Goal: Information Seeking & Learning: Learn about a topic

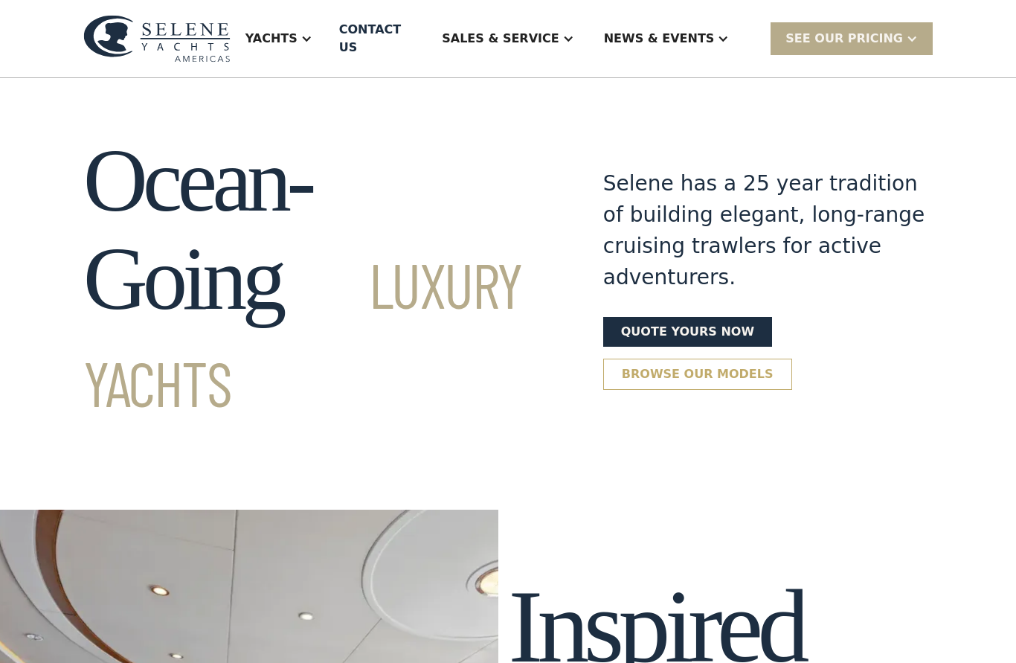
click at [723, 359] on link "Browse our models" at bounding box center [697, 374] width 189 height 31
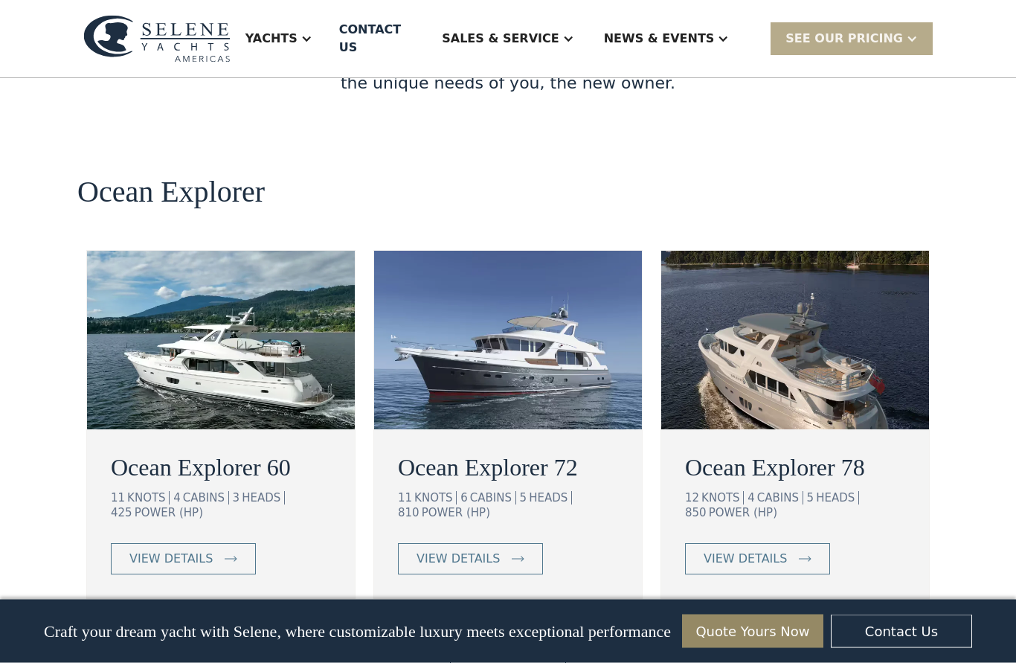
scroll to position [2625, 0]
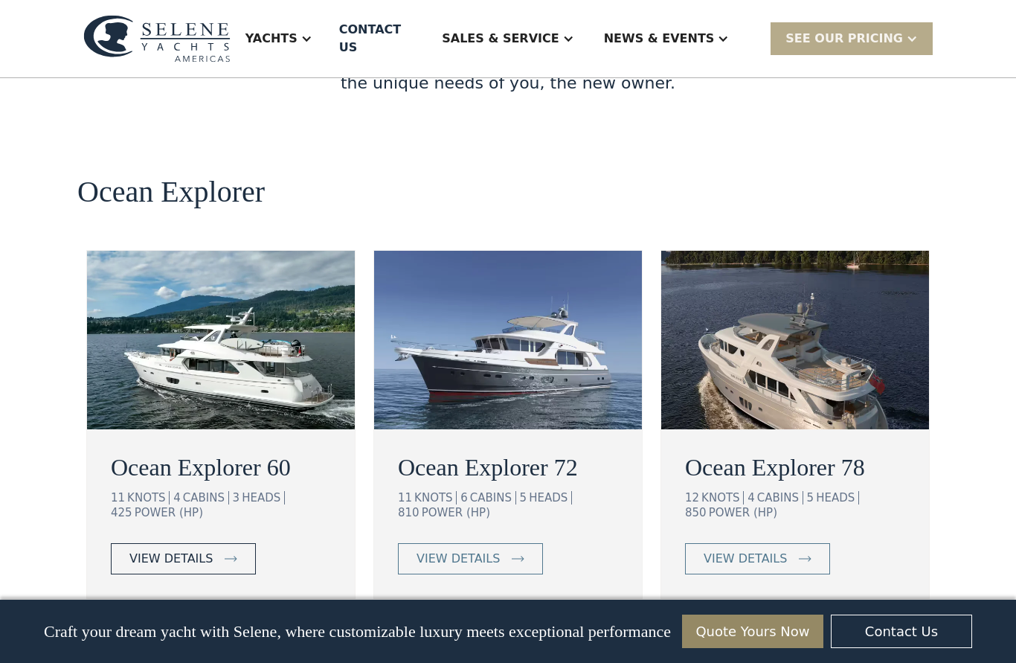
click at [168, 550] on div "view details" at bounding box center [170, 559] width 83 height 18
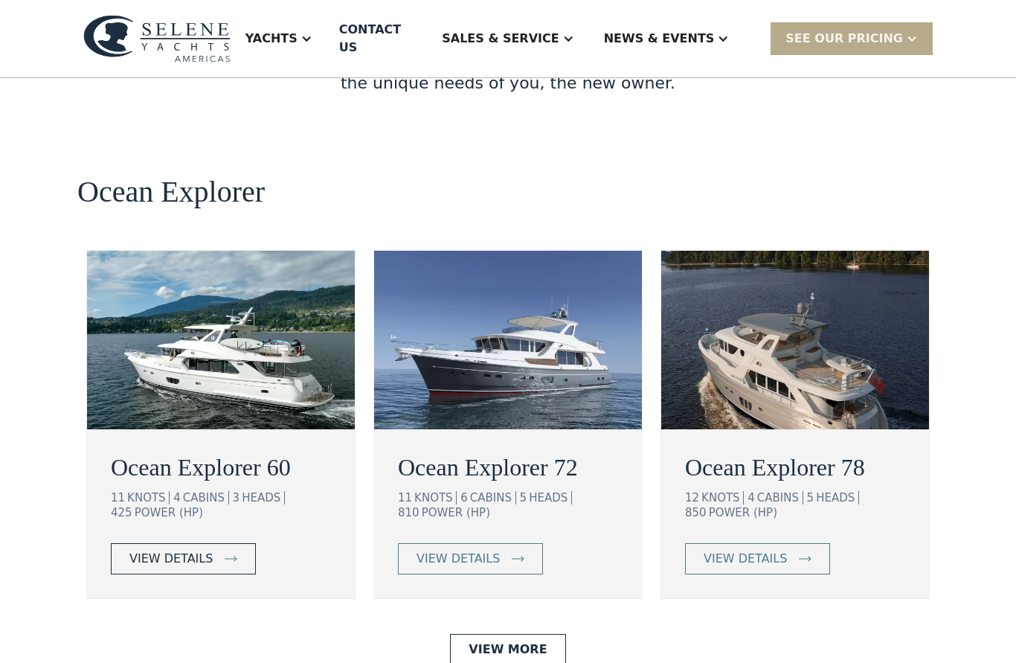
scroll to position [2691, 0]
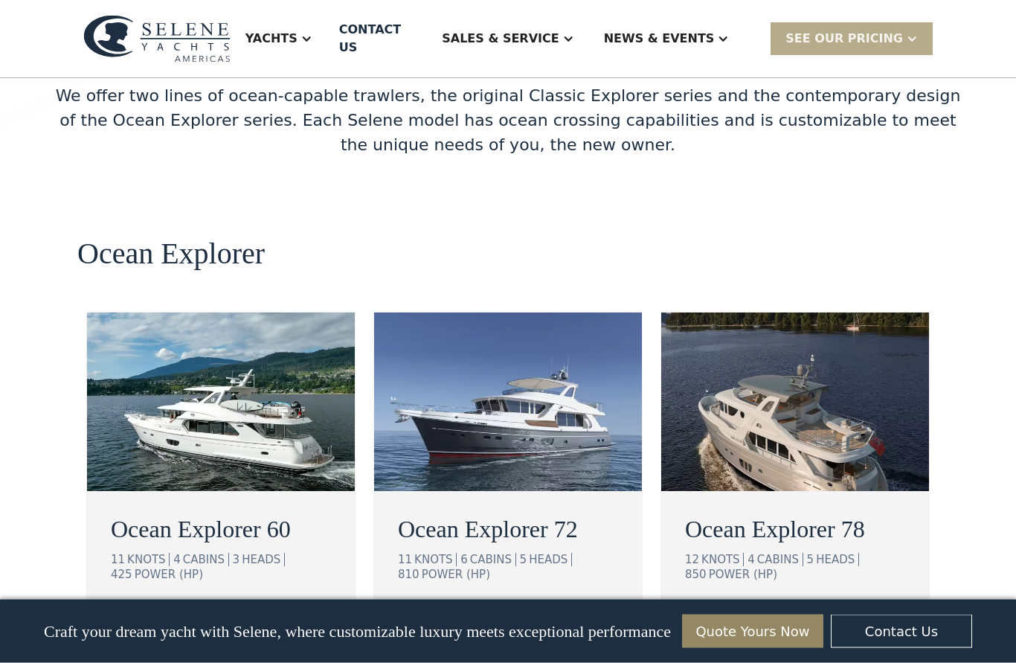
scroll to position [2563, 0]
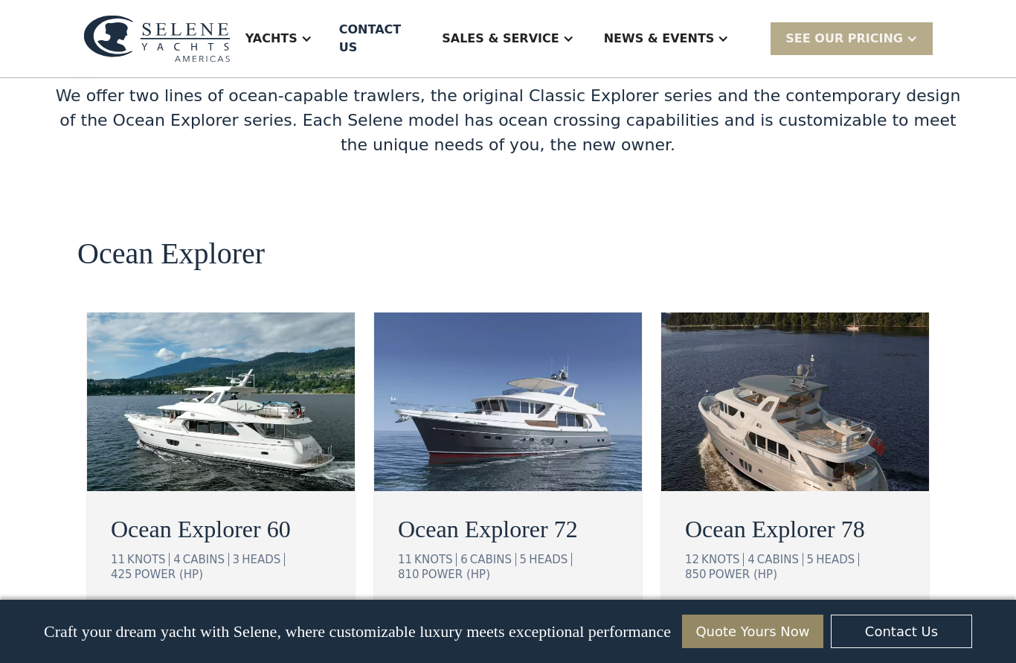
click at [172, 605] on link "view details" at bounding box center [183, 620] width 145 height 31
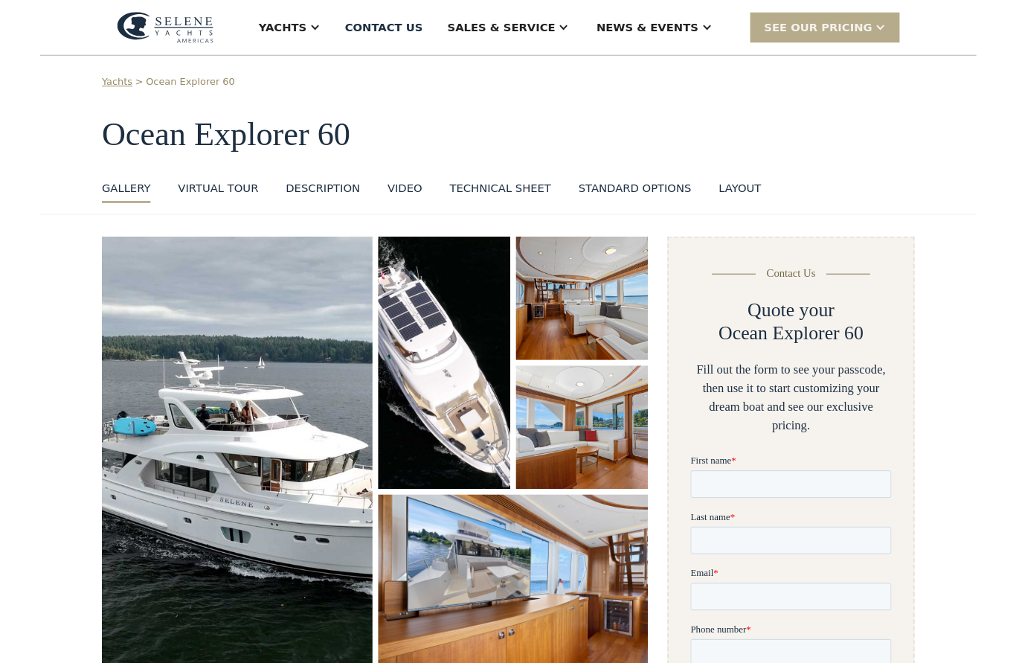
scroll to position [1745, 0]
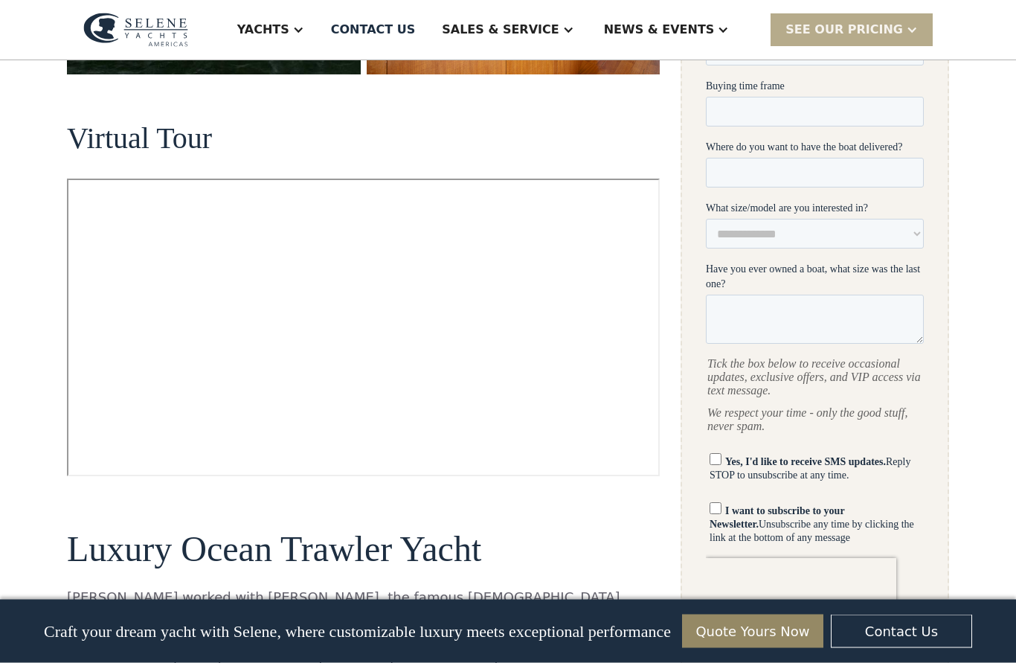
scroll to position [675, 0]
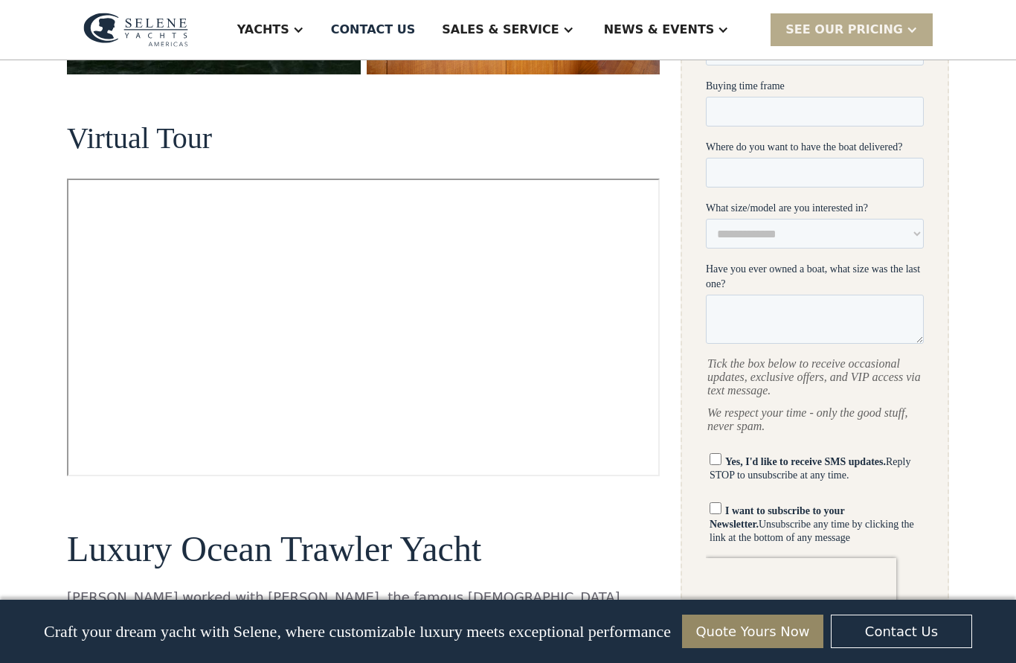
click at [620, 530] on h2 "Luxury Ocean Trawler Yacht" at bounding box center [363, 549] width 593 height 39
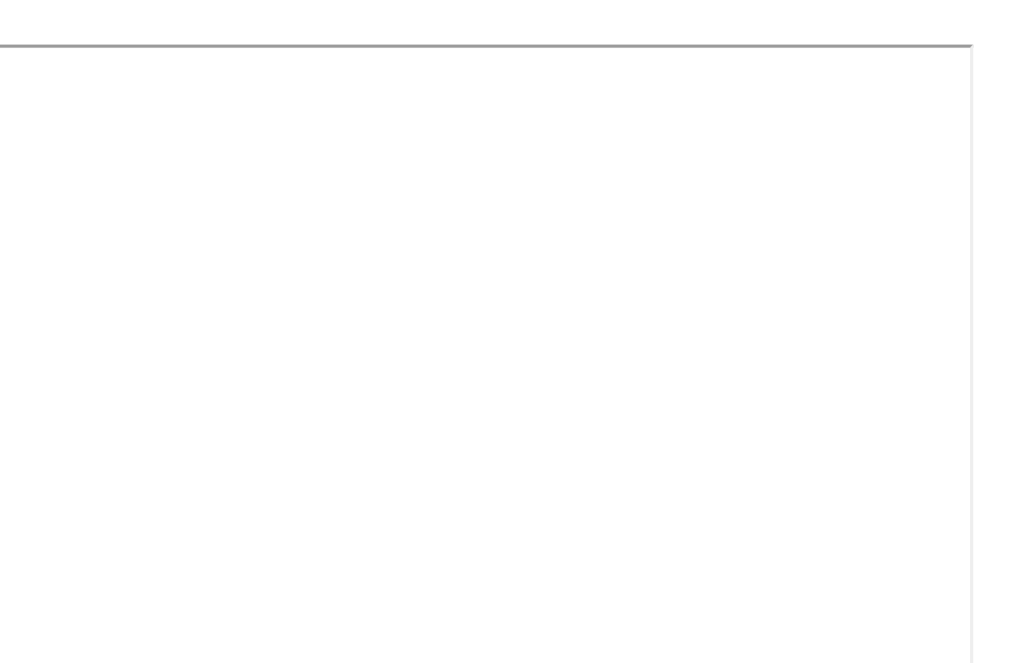
click at [425, 155] on div at bounding box center [363, 167] width 593 height 24
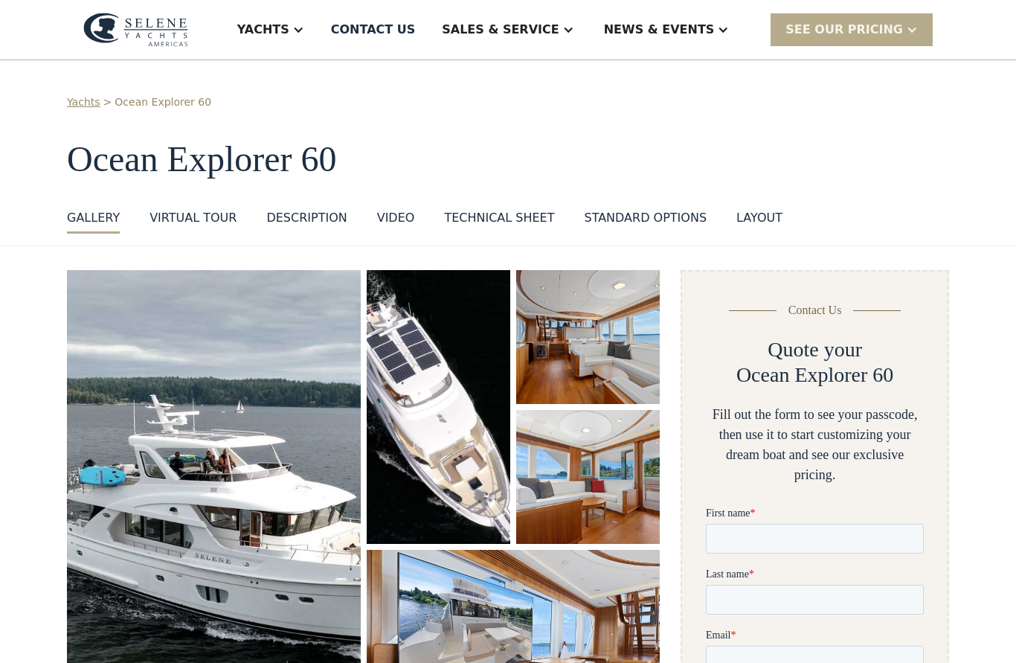
scroll to position [0, 0]
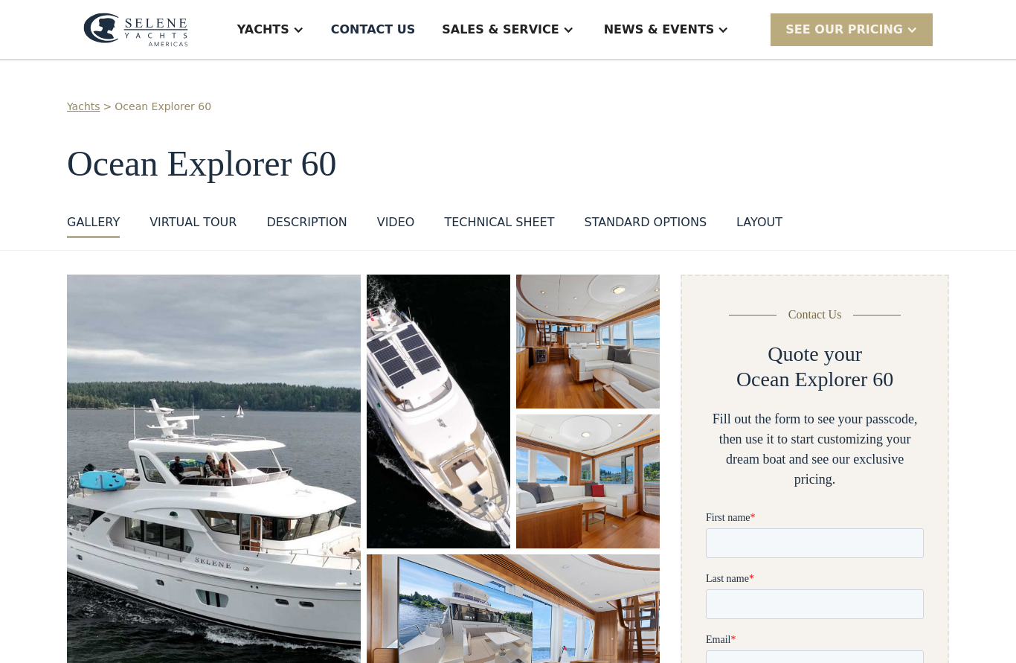
click at [838, 28] on div "SEE Our Pricing" at bounding box center [845, 30] width 118 height 18
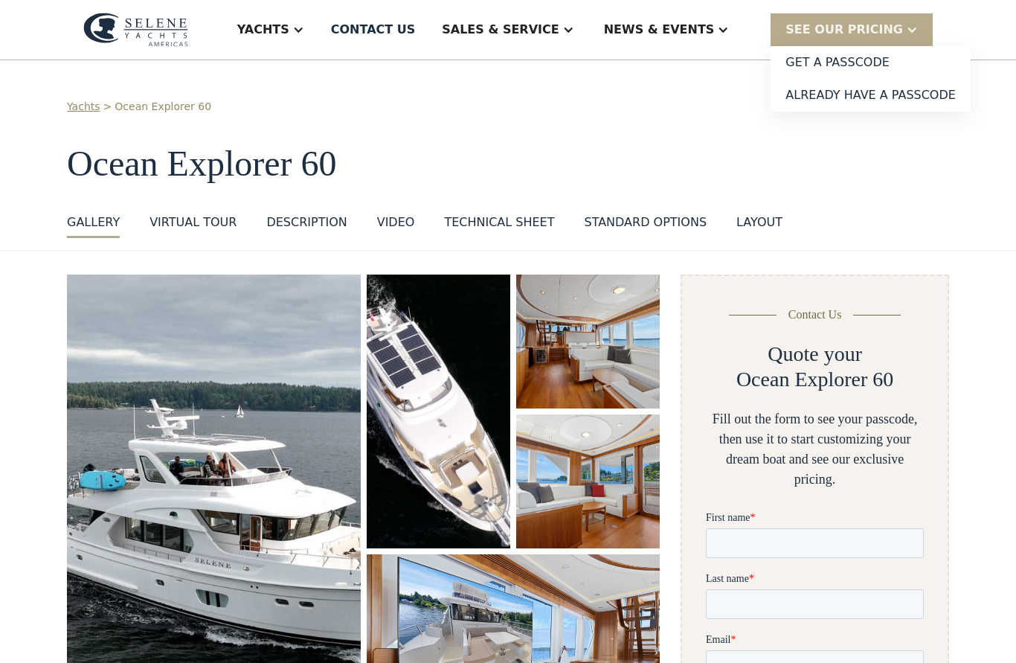
click at [325, 217] on div "DESCRIPTION" at bounding box center [306, 223] width 80 height 18
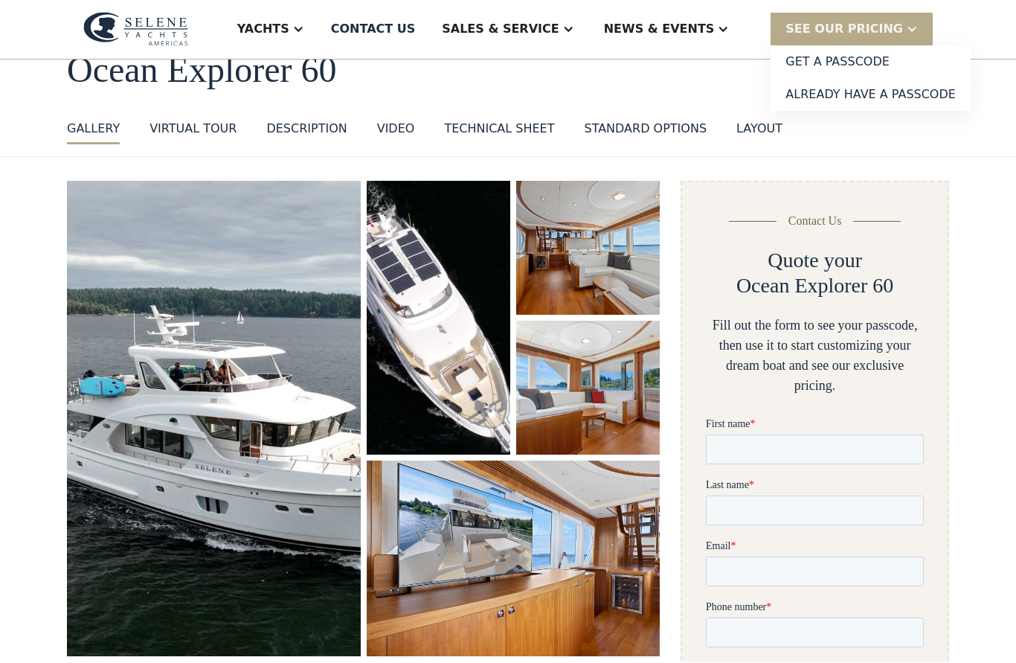
scroll to position [94, 0]
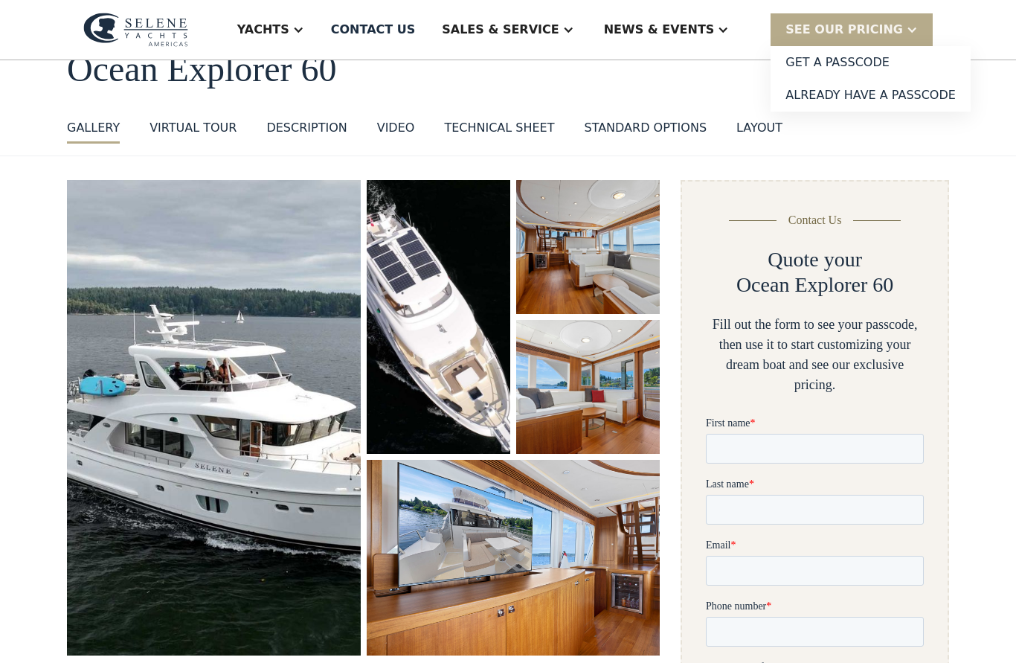
click at [506, 129] on div "Technical sheet" at bounding box center [499, 128] width 110 height 18
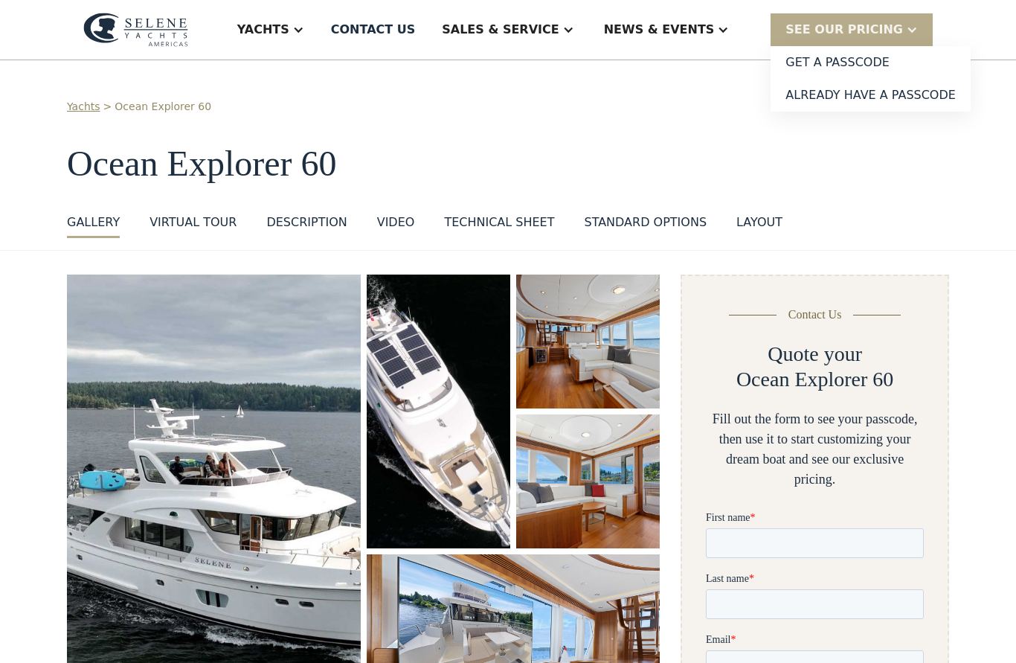
click at [131, 29] on img at bounding box center [135, 30] width 105 height 34
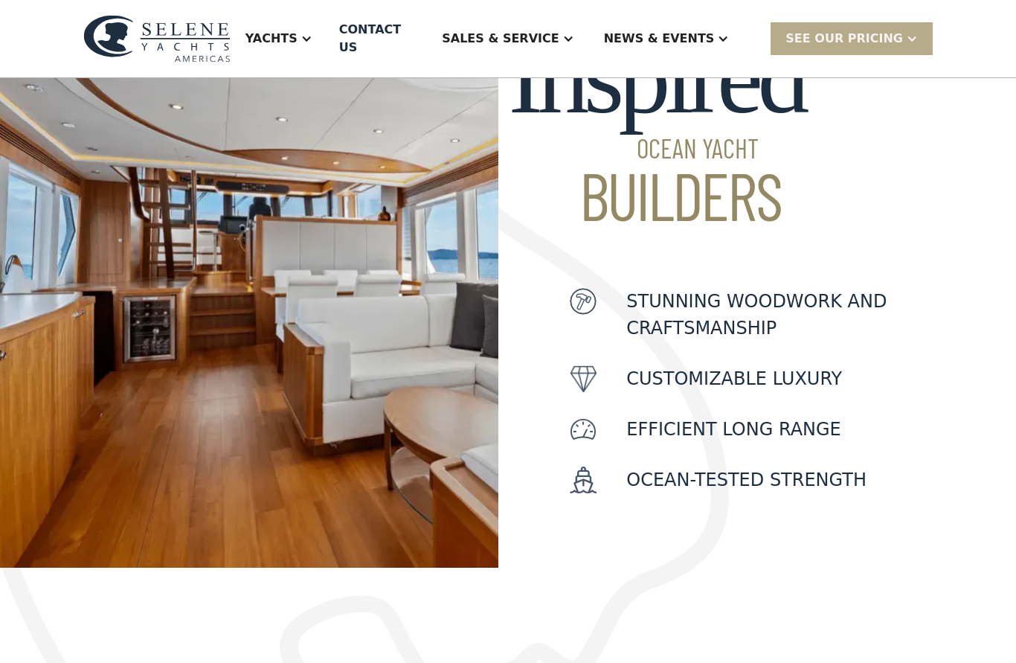
scroll to position [549, 0]
click at [744, 416] on p "Efficient Long Range" at bounding box center [733, 429] width 215 height 27
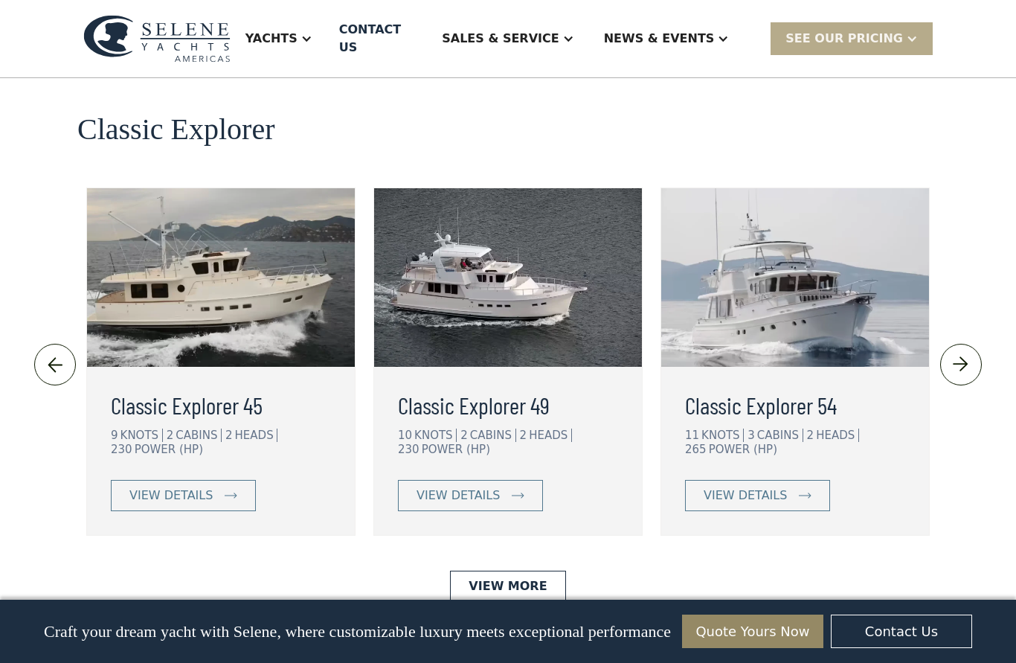
scroll to position [3235, 0]
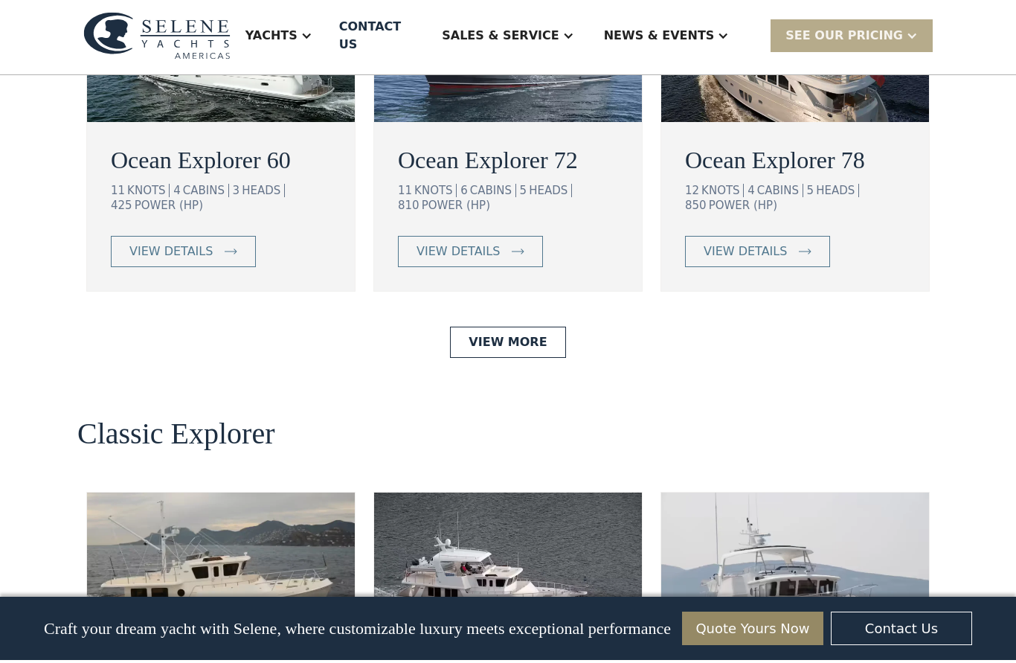
click at [977, 644] on div at bounding box center [961, 672] width 42 height 354
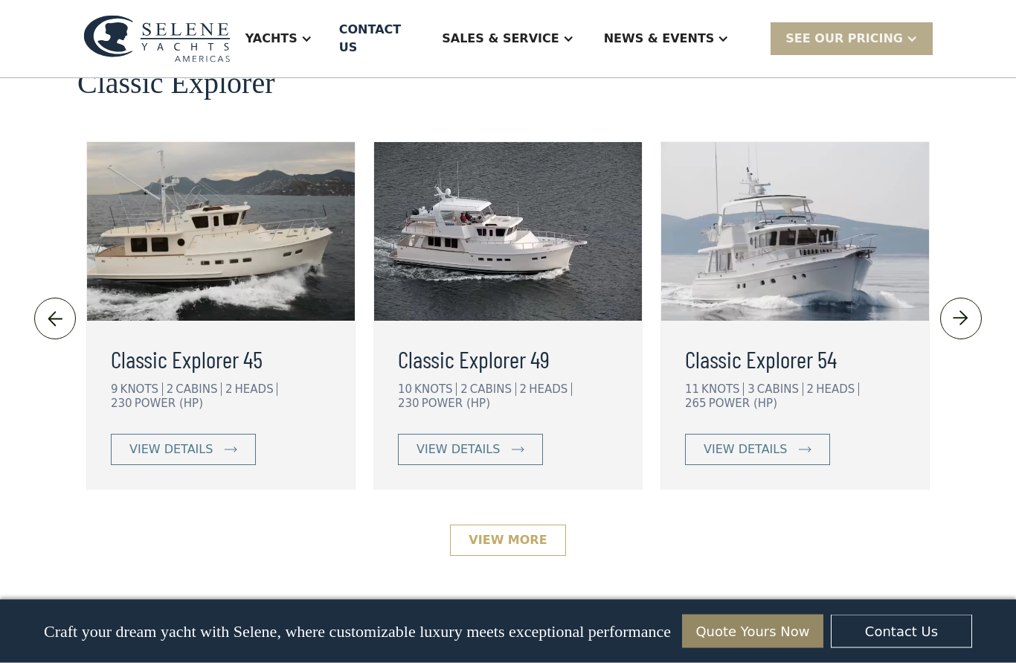
scroll to position [3282, 0]
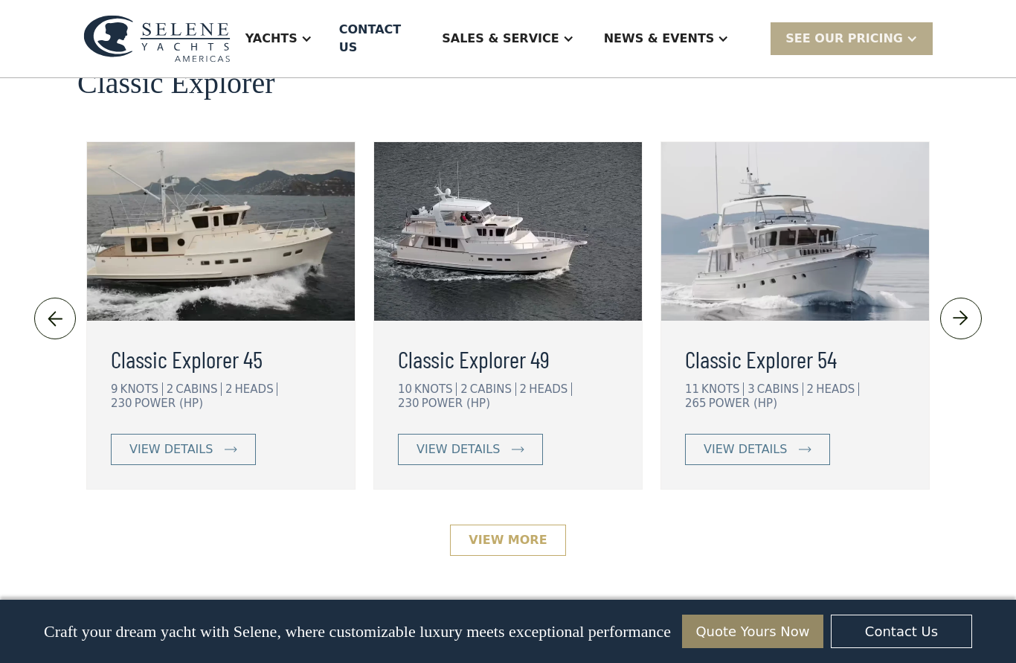
click at [507, 524] on link "View More" at bounding box center [507, 539] width 115 height 31
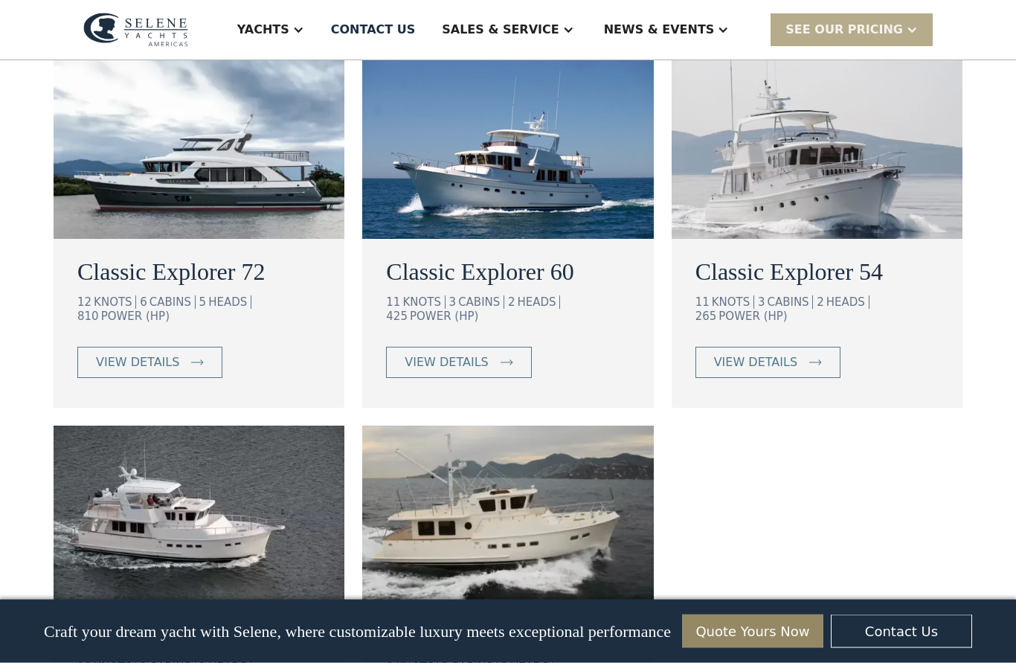
scroll to position [943, 0]
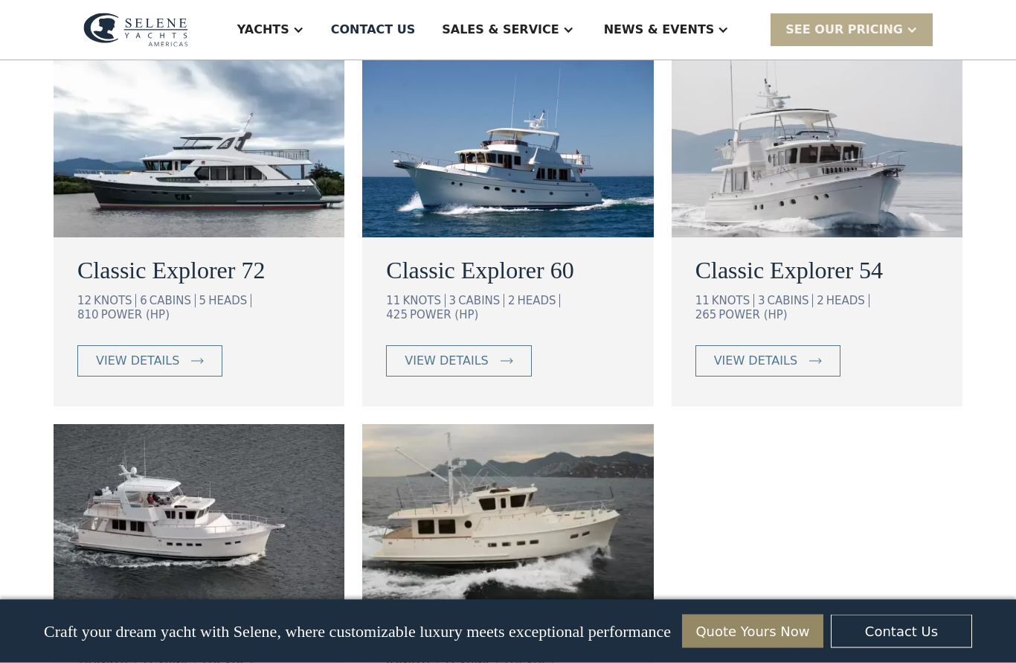
click at [45, 265] on div "Classic Explorer 72 12 KNOTS 6 CABINS 5 HEADS 810 POWER (HP) view details Class…" at bounding box center [508, 416] width 1016 height 713
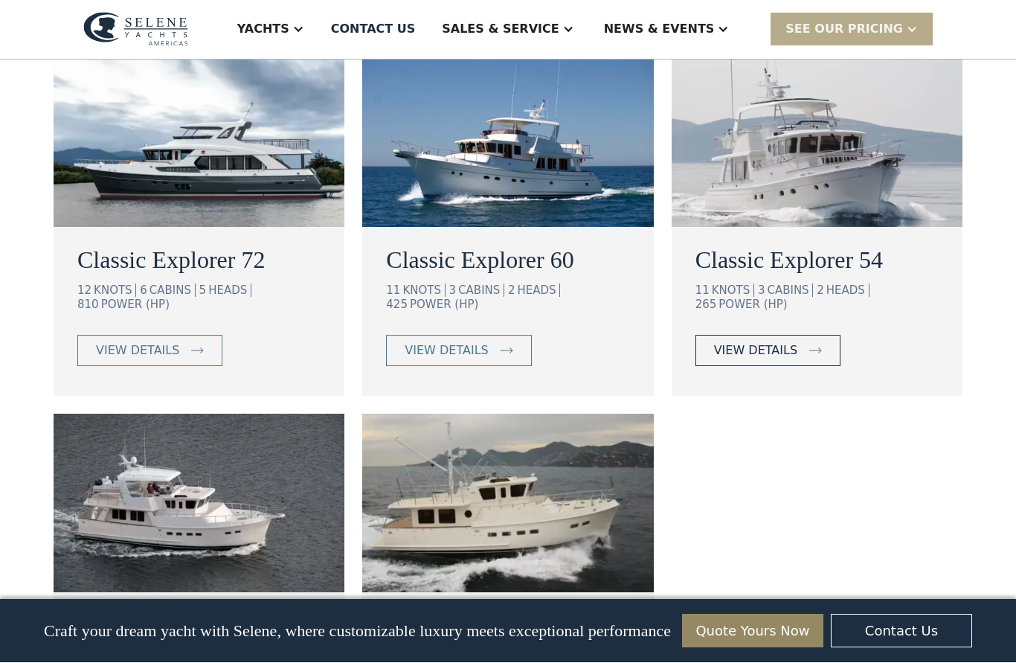
scroll to position [954, 0]
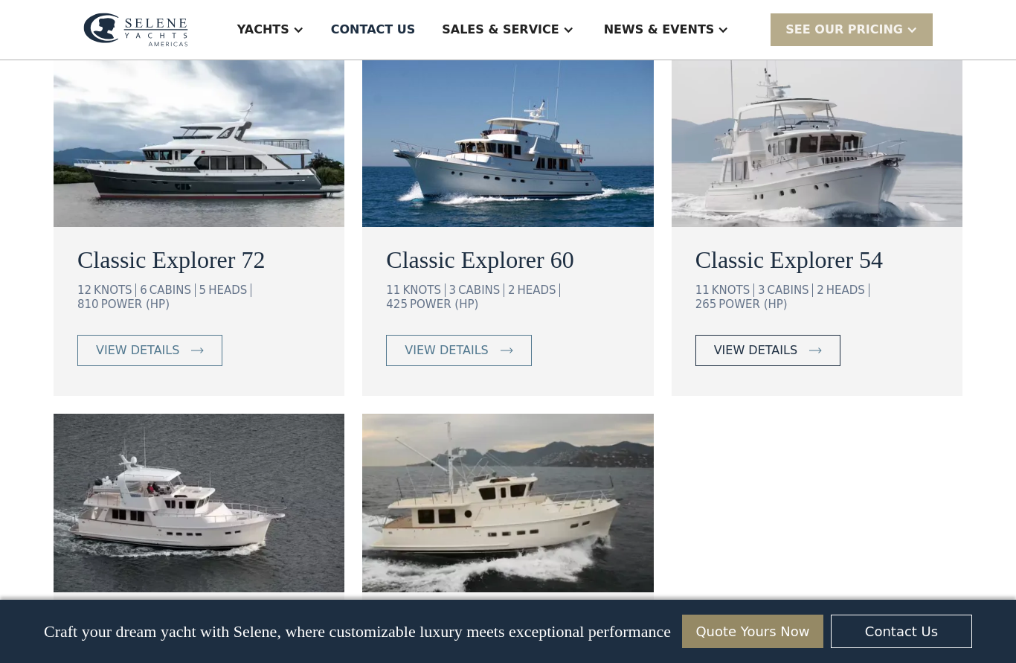
click at [786, 341] on div "view details" at bounding box center [755, 350] width 83 height 18
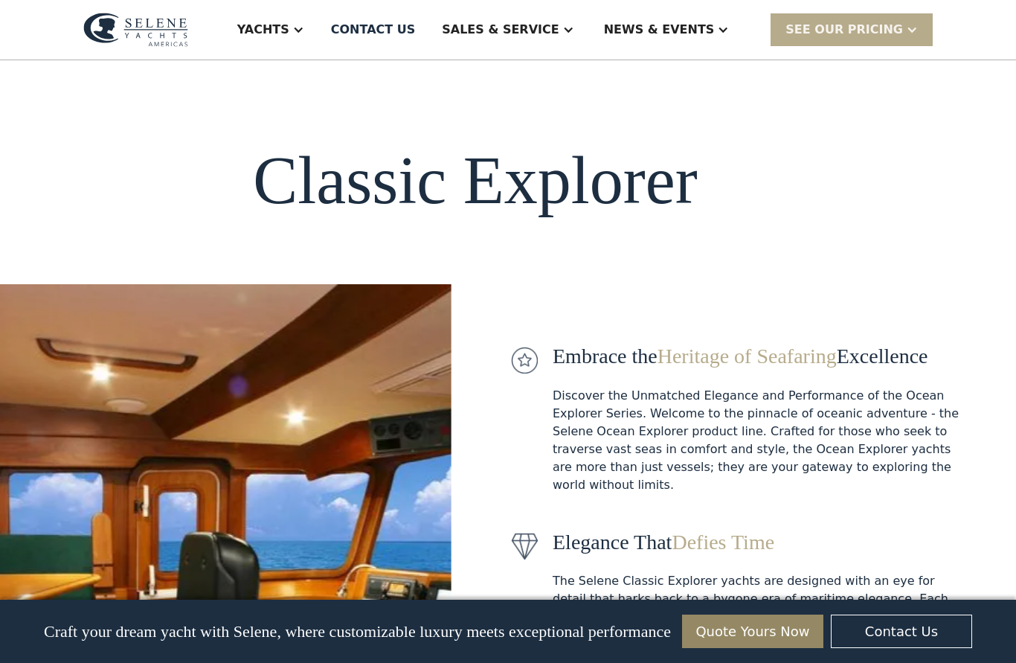
scroll to position [1020, 0]
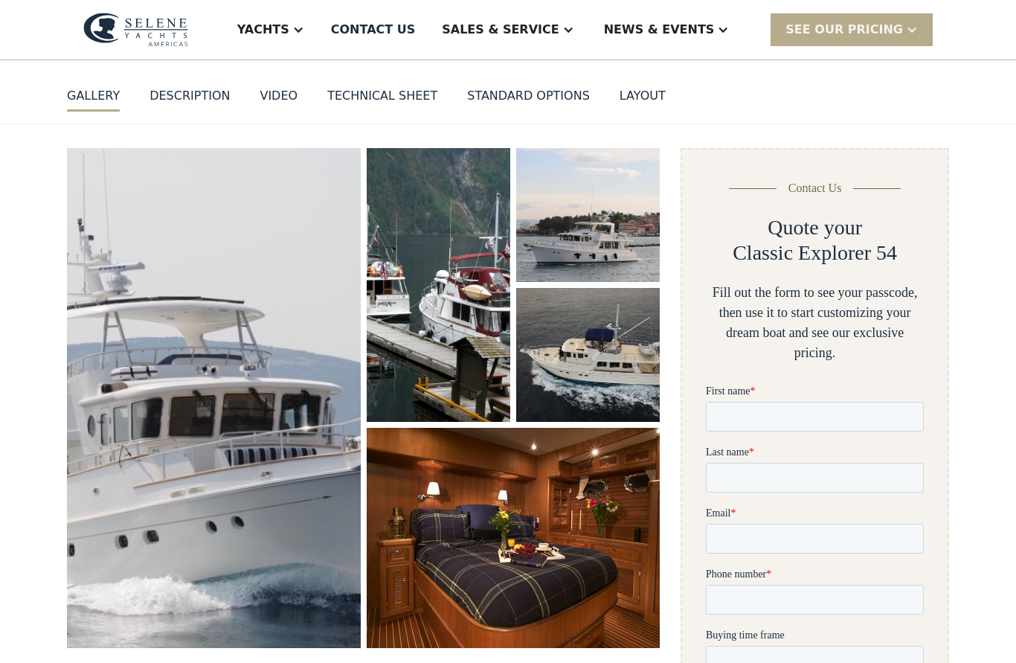
scroll to position [128, 0]
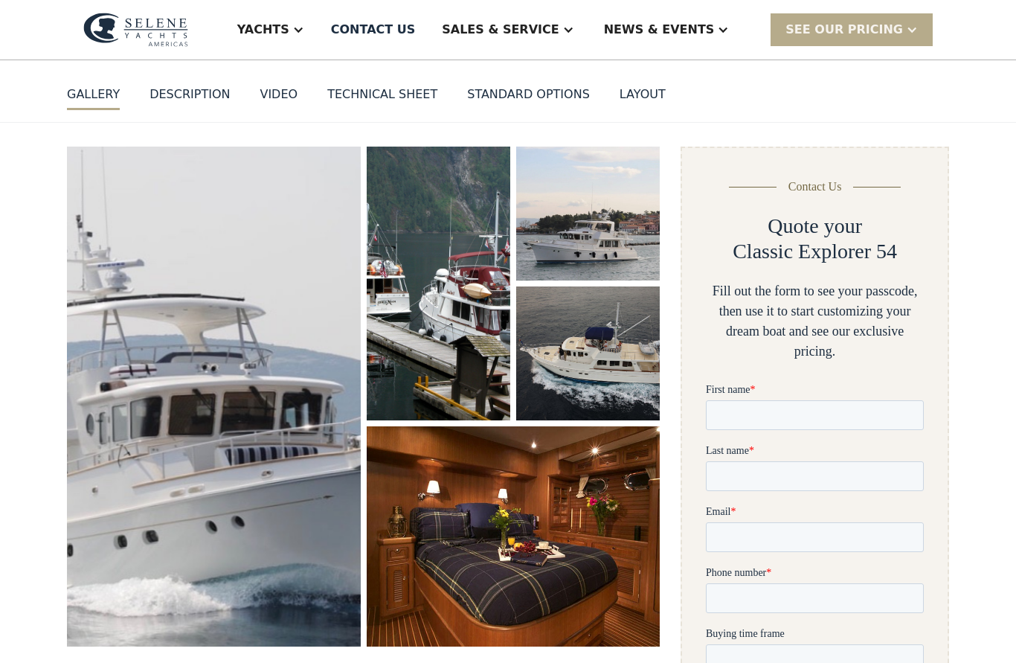
click at [294, 455] on img "open lightbox" at bounding box center [213, 397] width 297 height 506
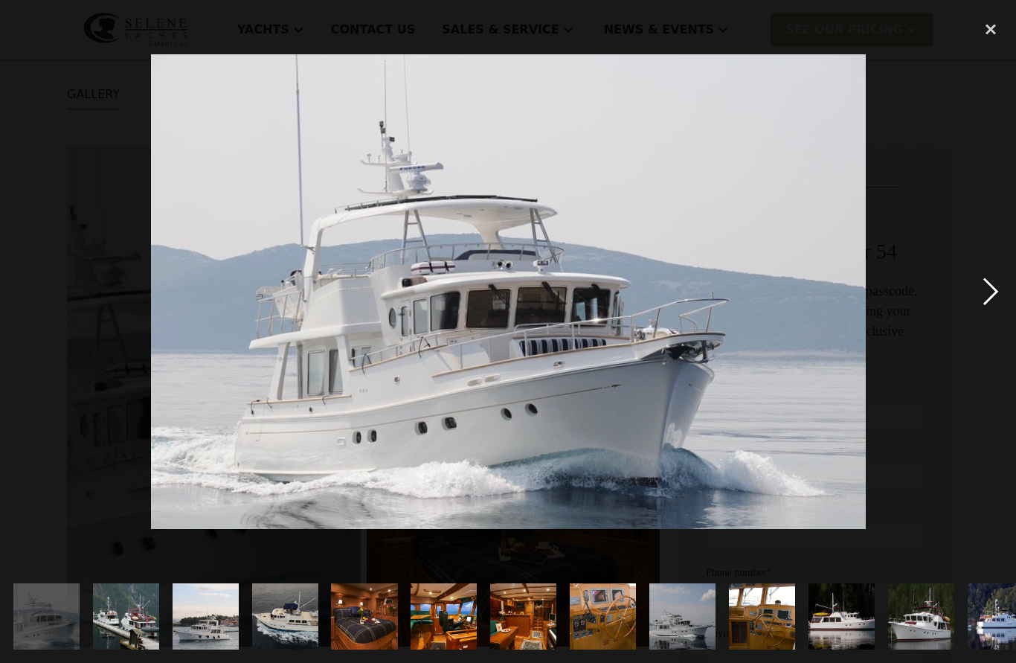
click at [976, 321] on div "next image" at bounding box center [991, 291] width 51 height 556
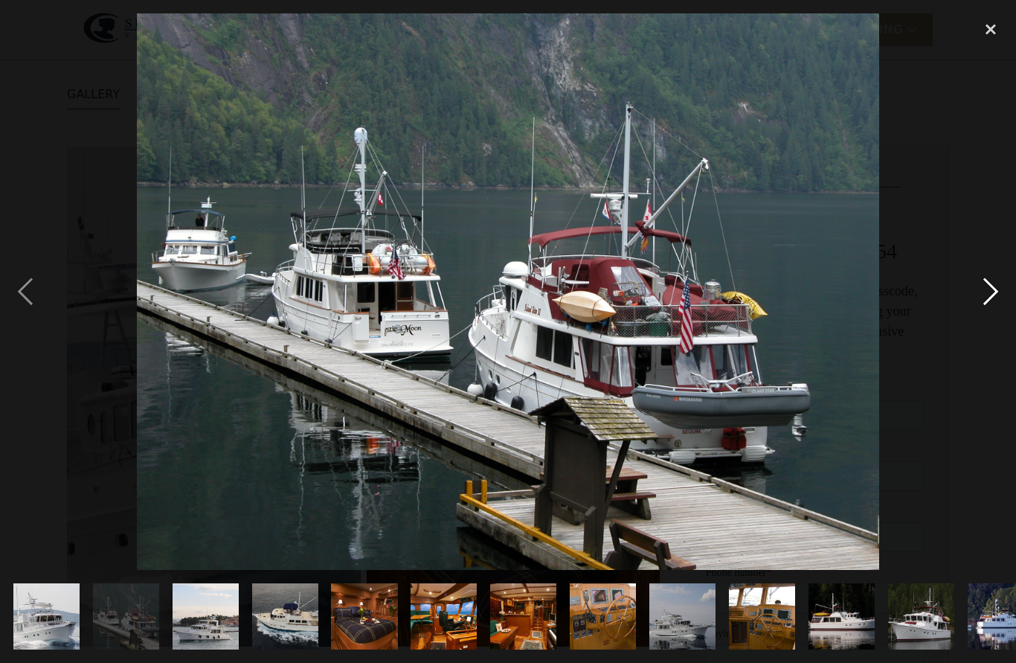
click at [981, 324] on div "next image" at bounding box center [991, 291] width 51 height 556
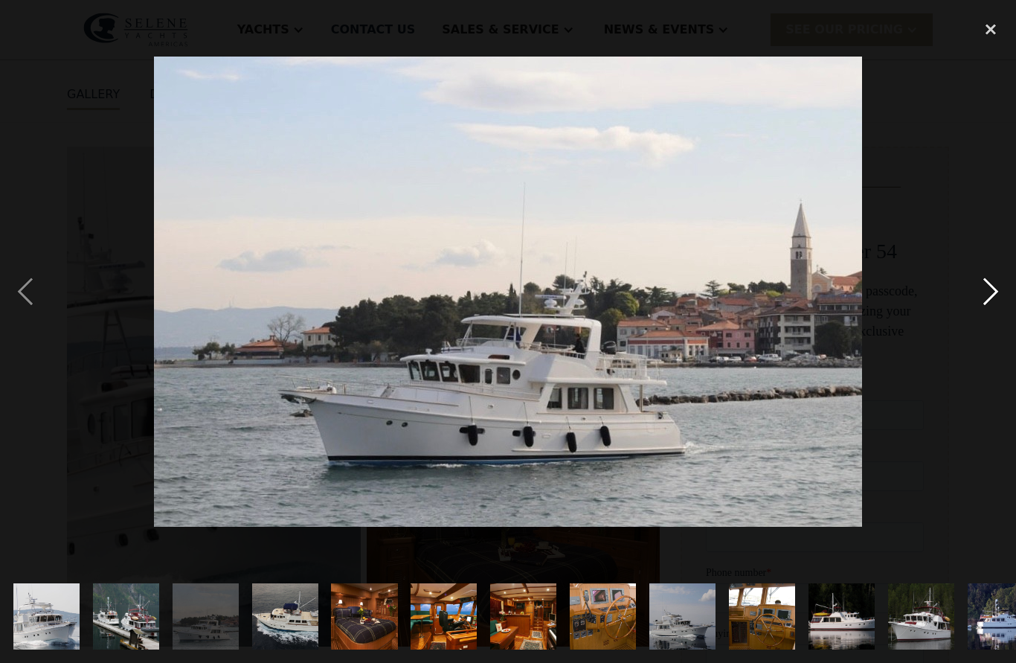
click at [981, 324] on div "next image" at bounding box center [991, 291] width 51 height 556
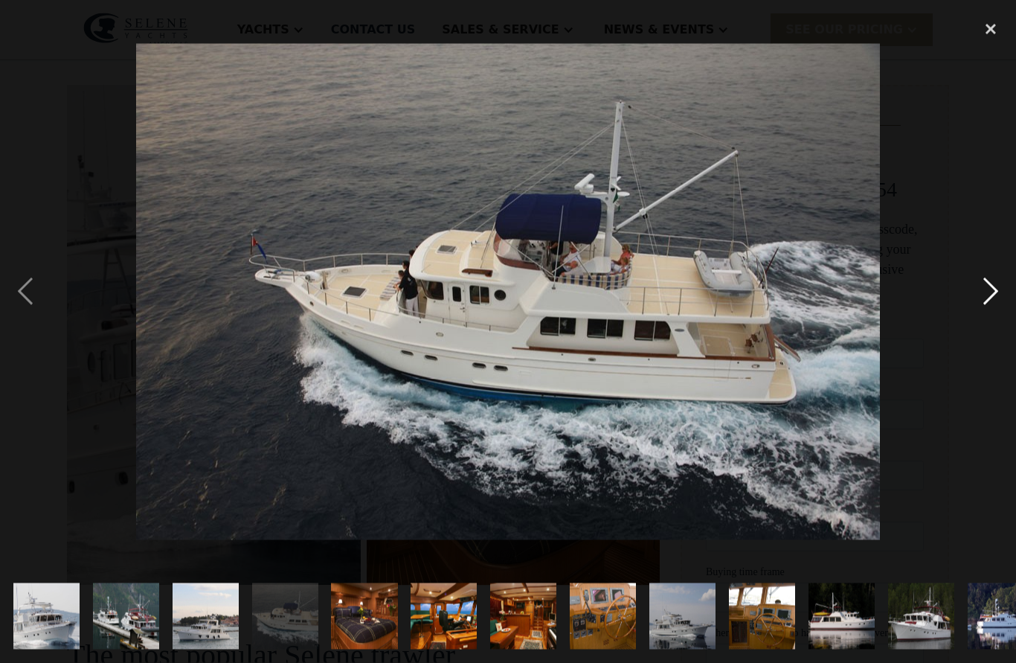
scroll to position [197, 0]
click at [980, 315] on div "next image" at bounding box center [991, 291] width 51 height 556
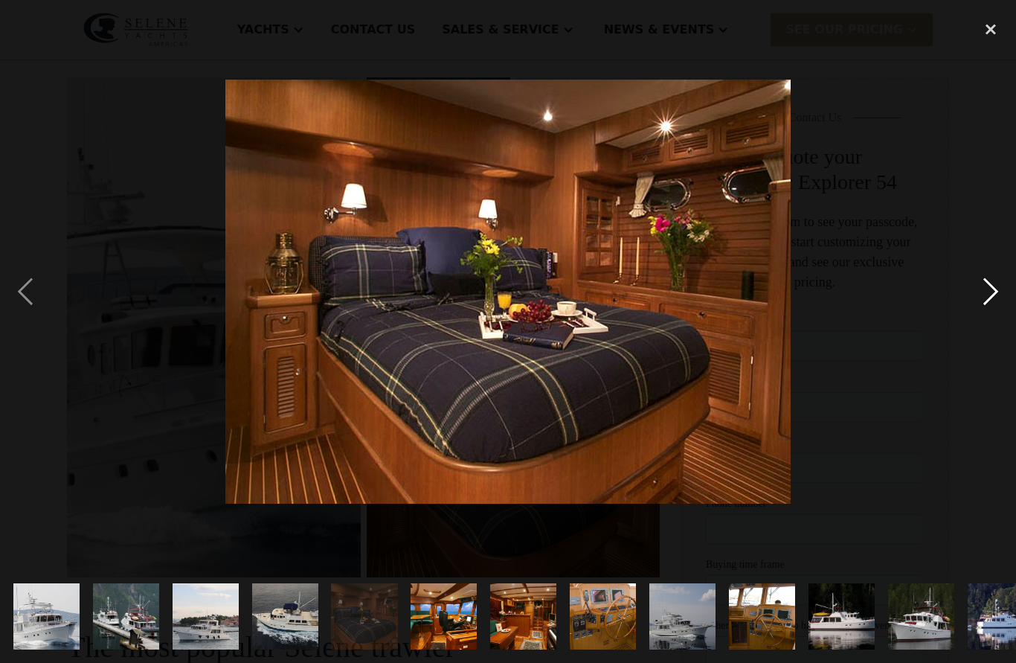
click at [975, 318] on div "next image" at bounding box center [991, 291] width 51 height 556
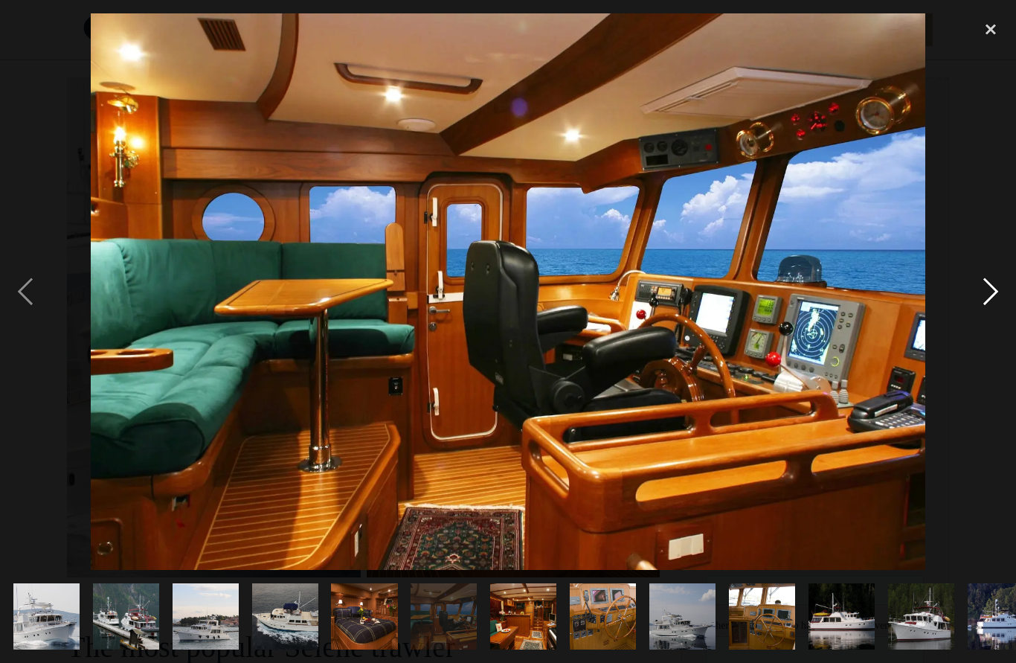
click at [980, 331] on div "next image" at bounding box center [991, 291] width 51 height 556
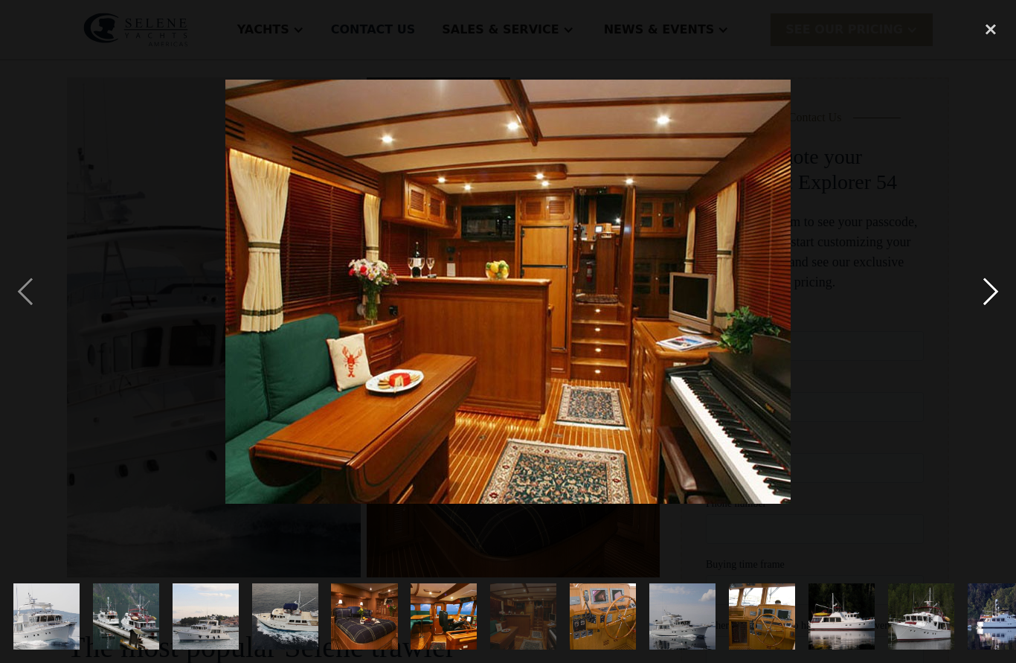
click at [983, 309] on div "next image" at bounding box center [991, 291] width 51 height 556
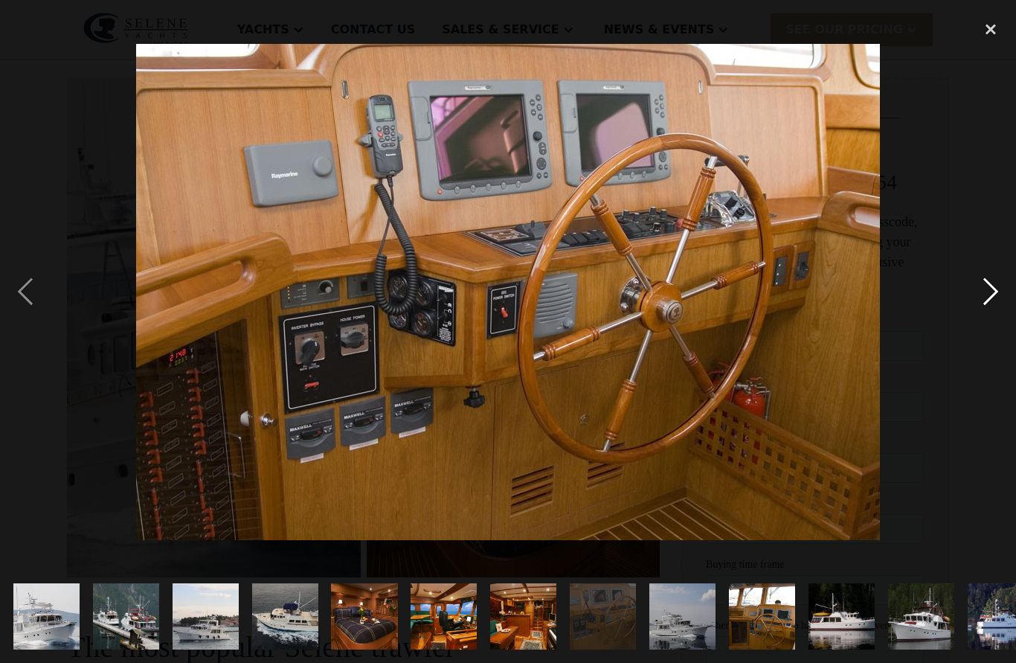
click at [983, 313] on div "next image" at bounding box center [991, 291] width 51 height 556
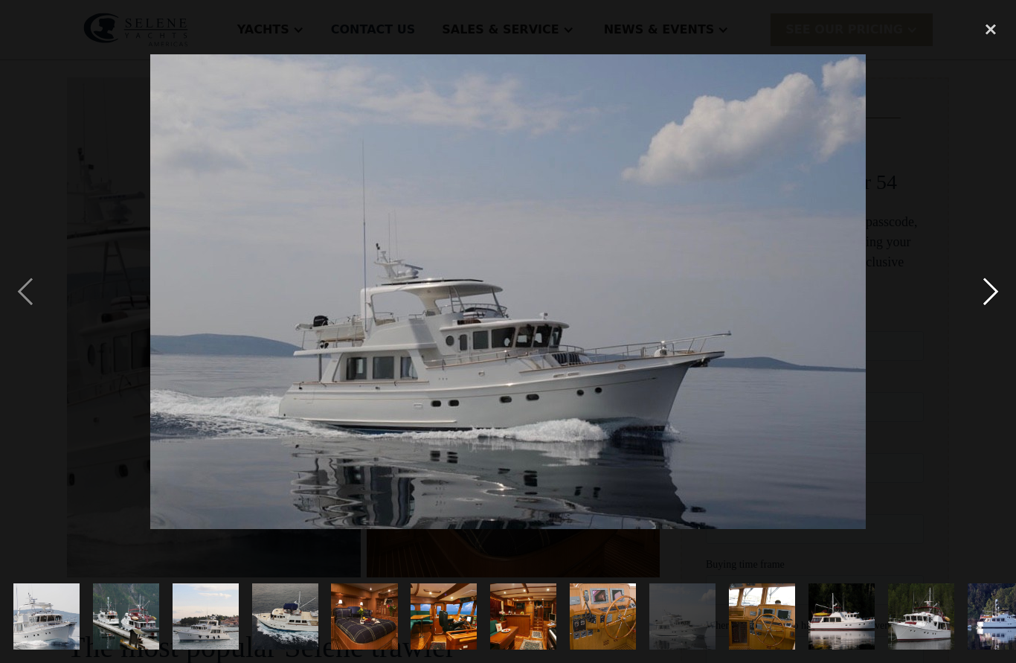
click at [983, 315] on div "next image" at bounding box center [991, 291] width 51 height 556
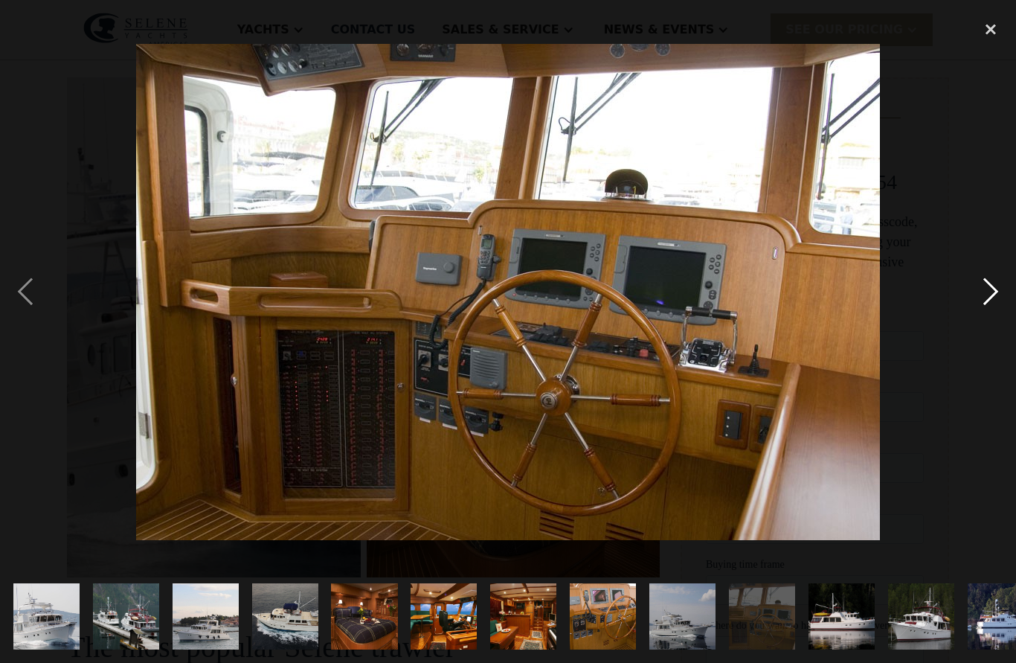
click at [987, 308] on div "next image" at bounding box center [991, 291] width 51 height 556
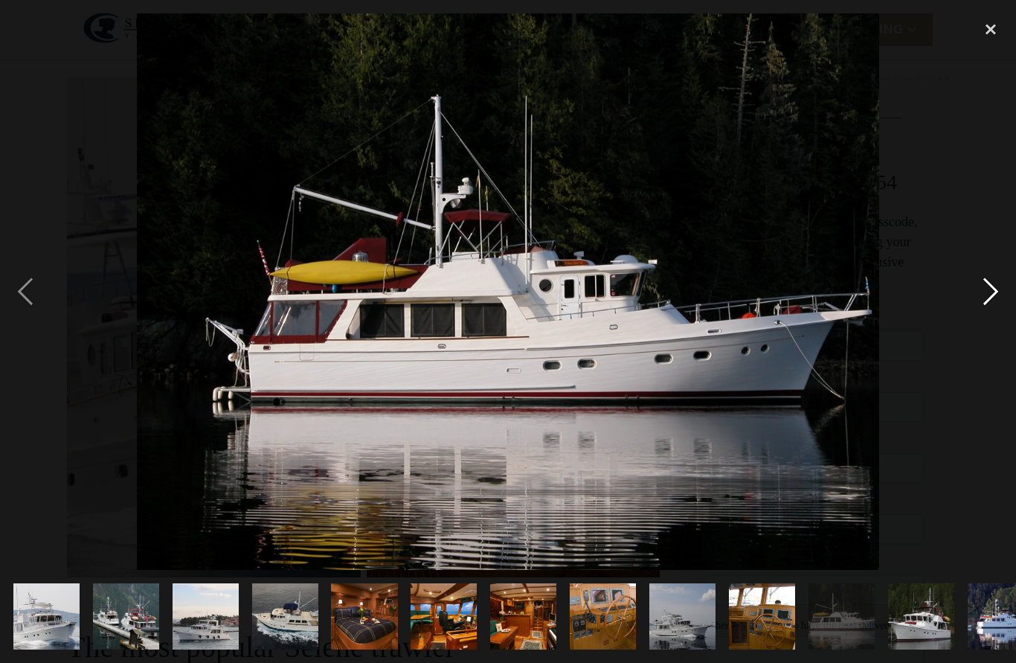
click at [986, 307] on div "next image" at bounding box center [991, 291] width 51 height 556
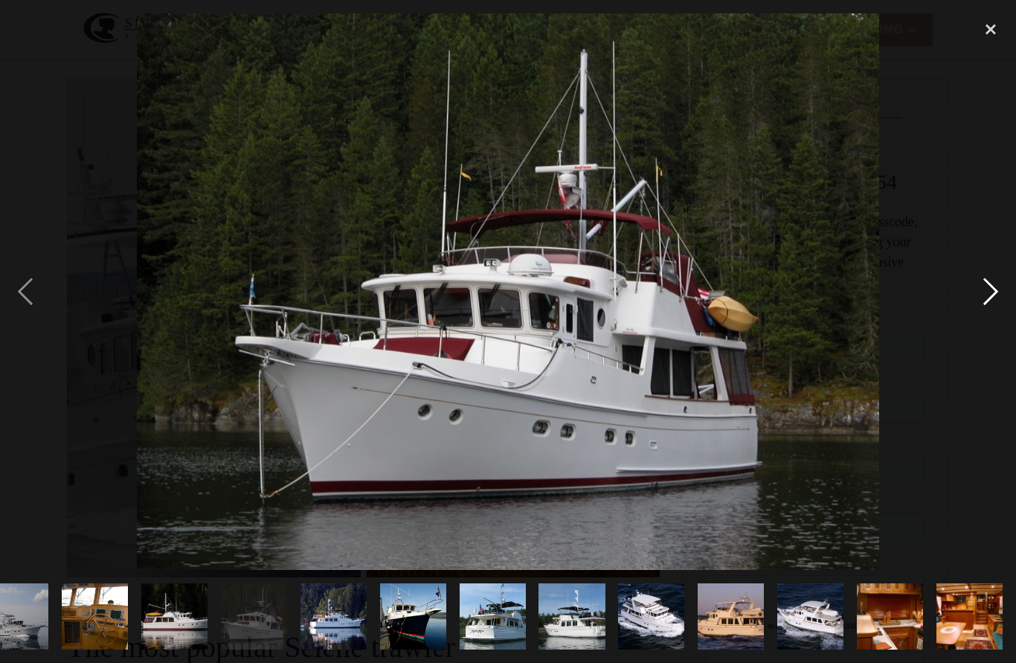
scroll to position [0, 834]
click at [983, 316] on div "next image" at bounding box center [991, 291] width 51 height 556
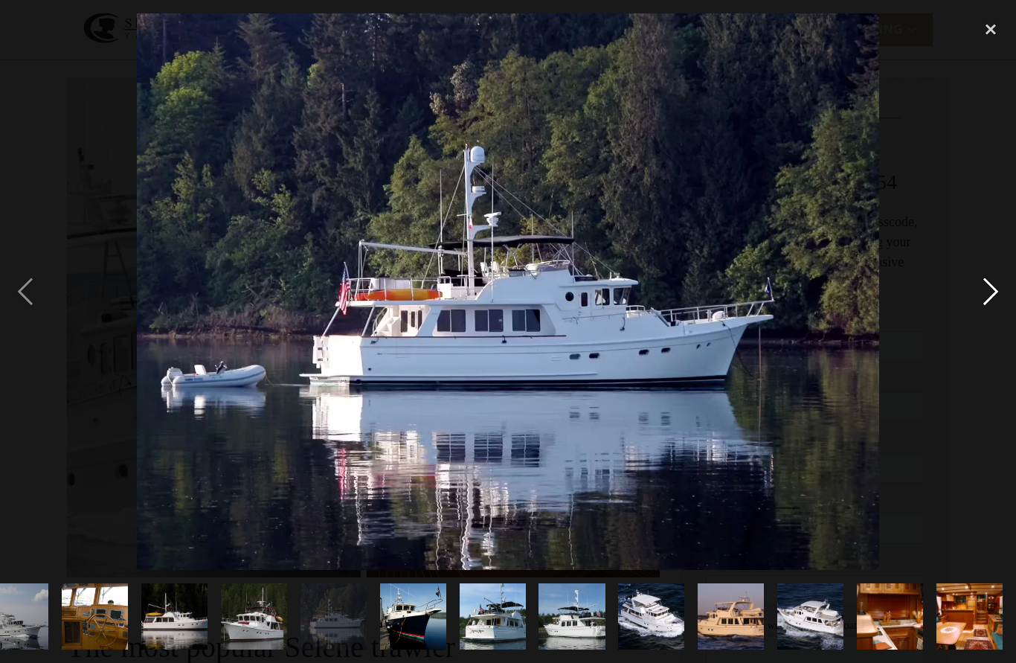
click at [985, 312] on div "next image" at bounding box center [991, 291] width 51 height 556
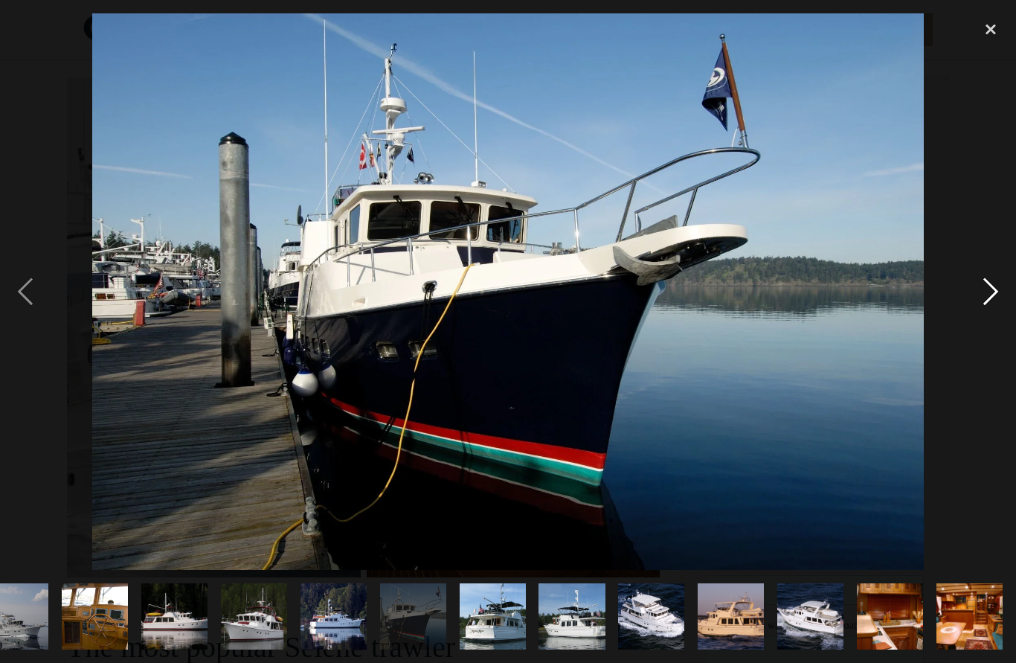
click at [983, 315] on div "next image" at bounding box center [991, 291] width 51 height 556
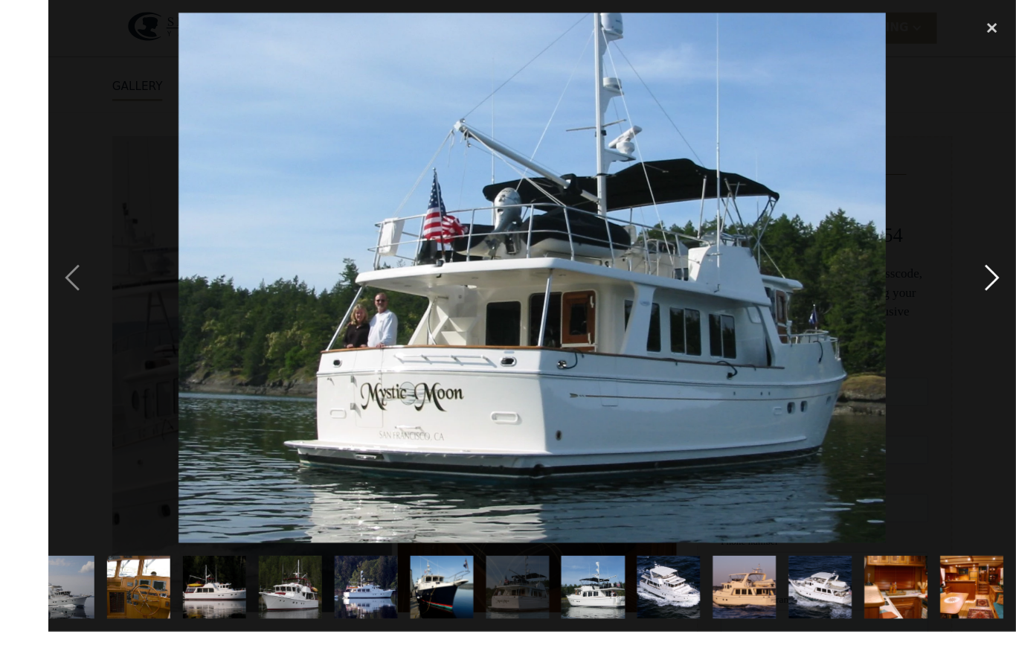
scroll to position [165, 0]
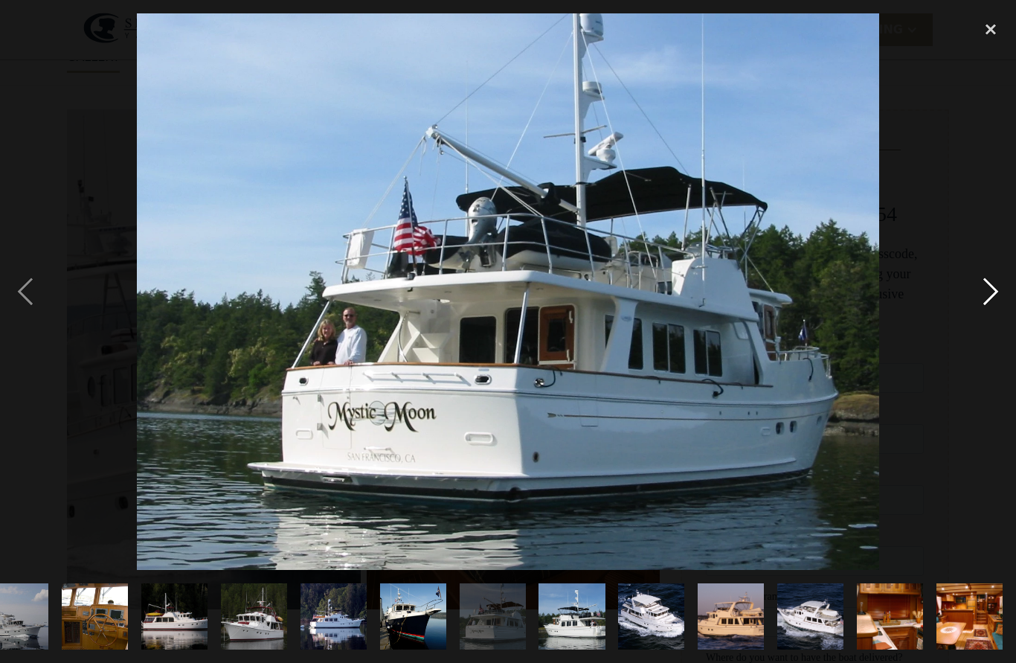
click at [982, 311] on div "next image" at bounding box center [991, 291] width 51 height 556
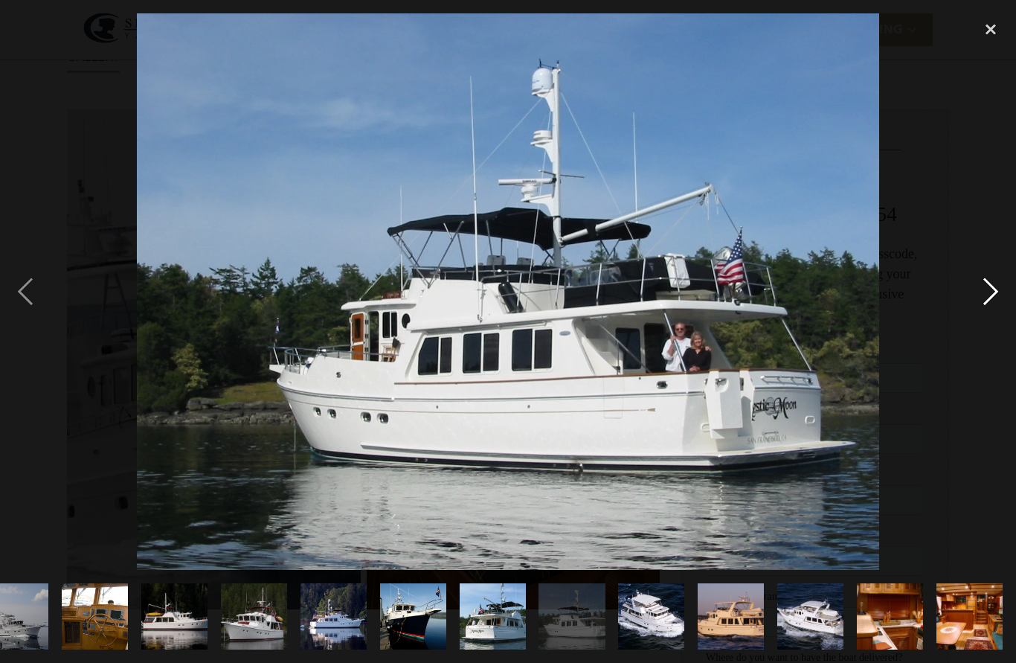
click at [986, 306] on div "next image" at bounding box center [991, 291] width 51 height 556
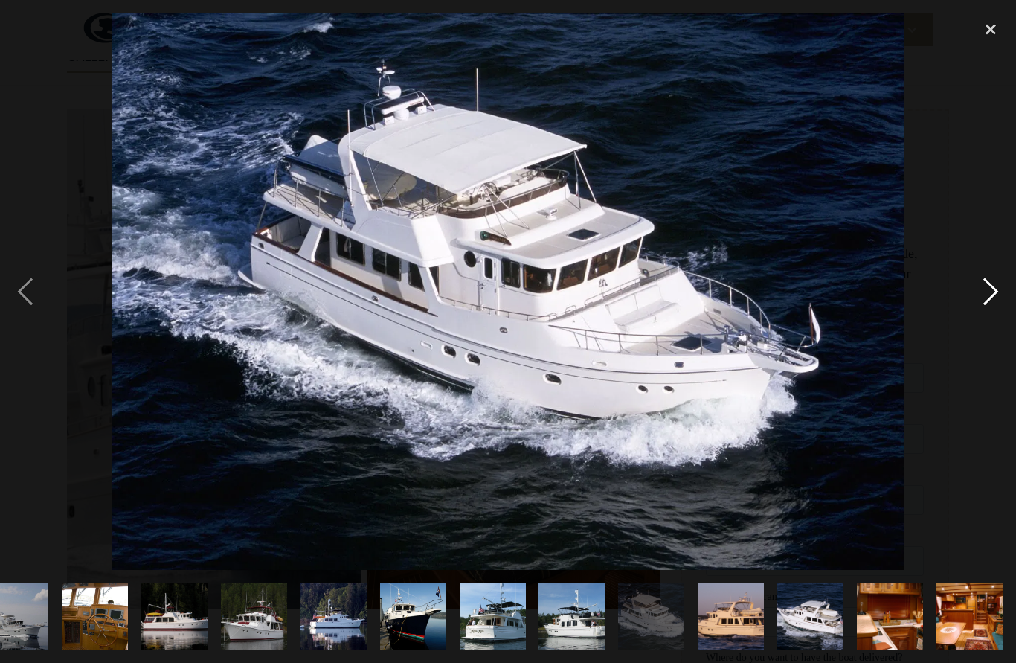
click at [983, 304] on div "next image" at bounding box center [991, 291] width 51 height 556
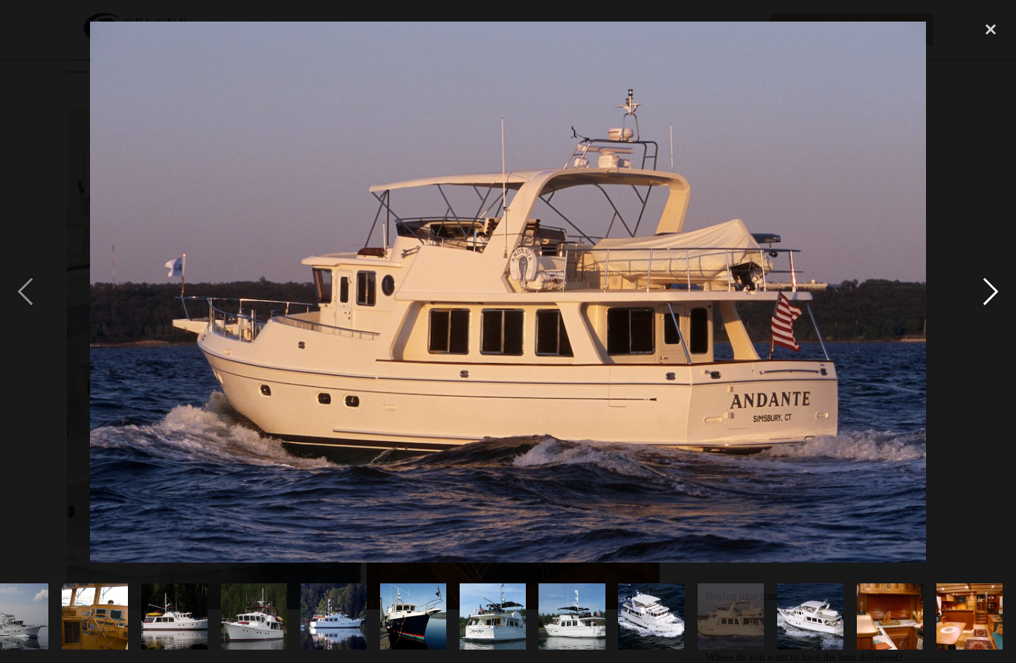
click at [983, 315] on div "next image" at bounding box center [991, 291] width 51 height 556
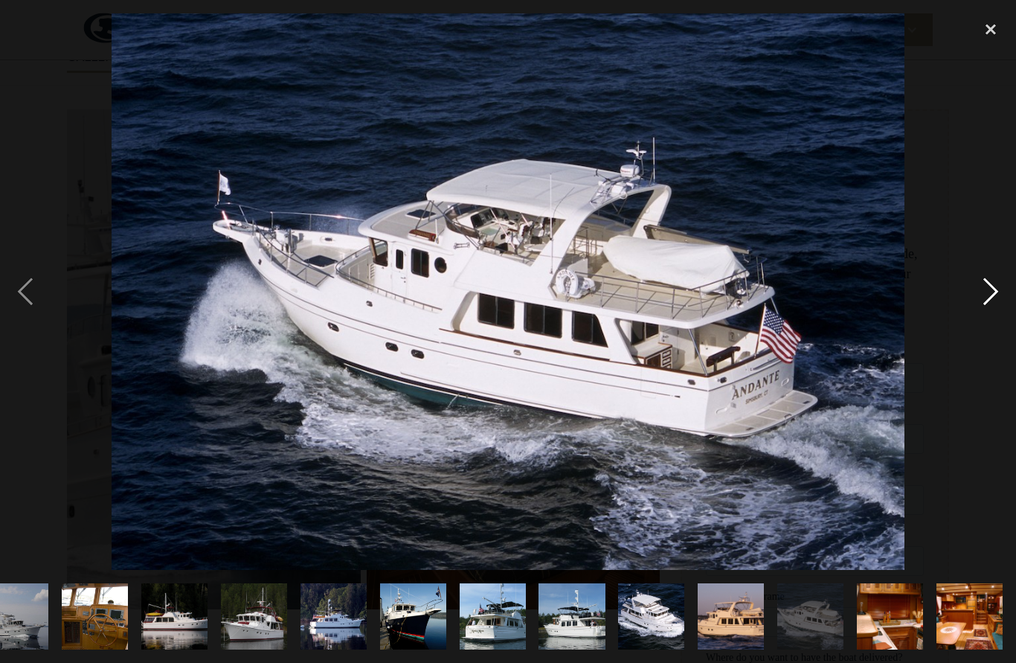
click at [983, 309] on div "next image" at bounding box center [991, 291] width 51 height 556
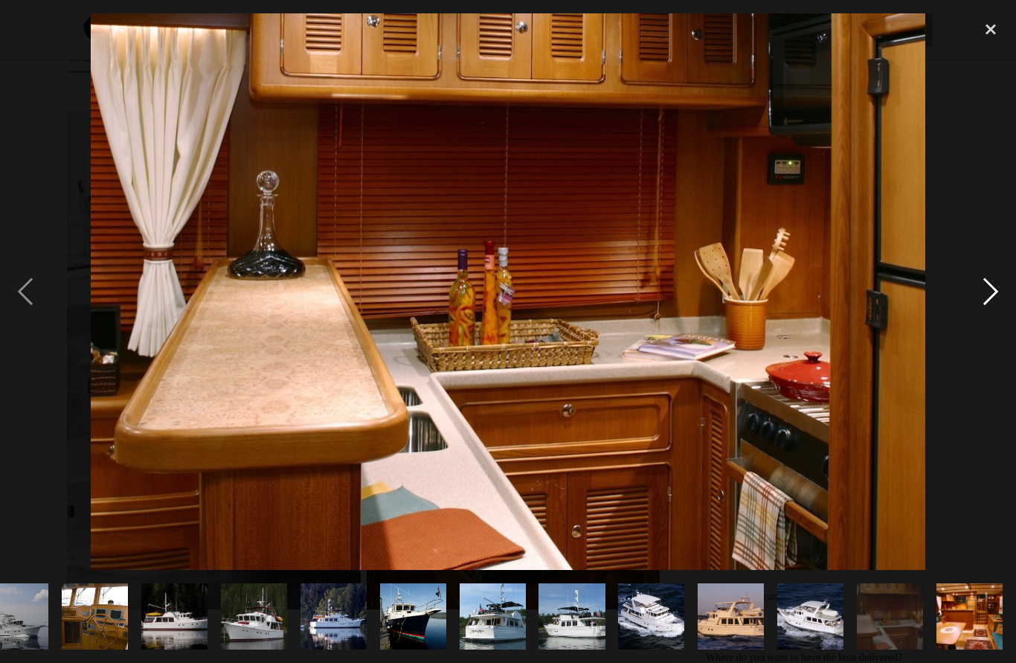
click at [986, 309] on div "next image" at bounding box center [991, 291] width 51 height 556
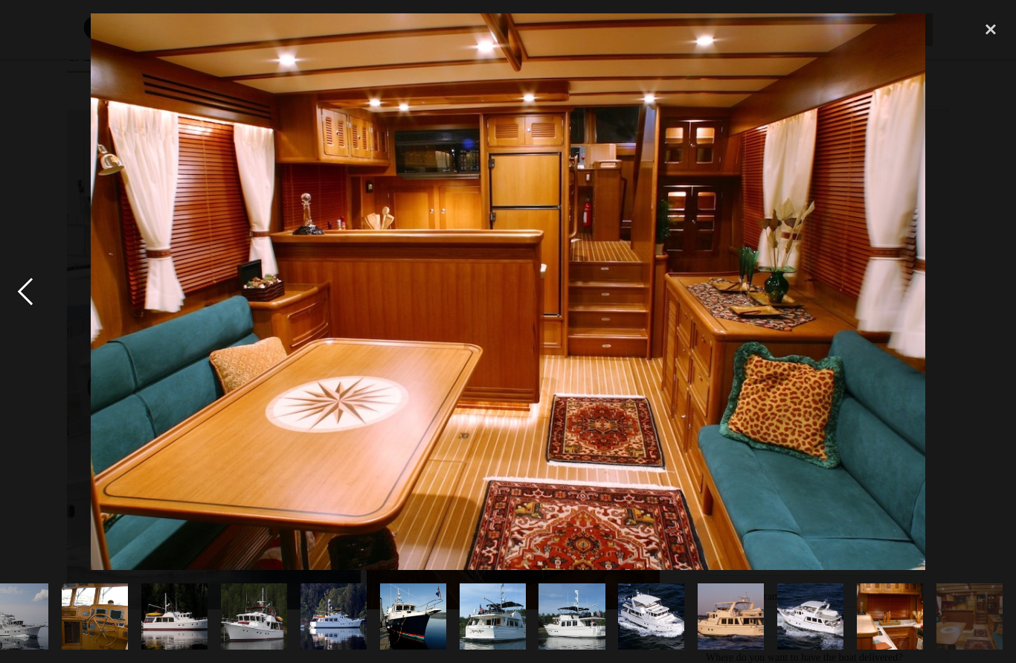
click at [29, 311] on div "previous image" at bounding box center [25, 291] width 51 height 556
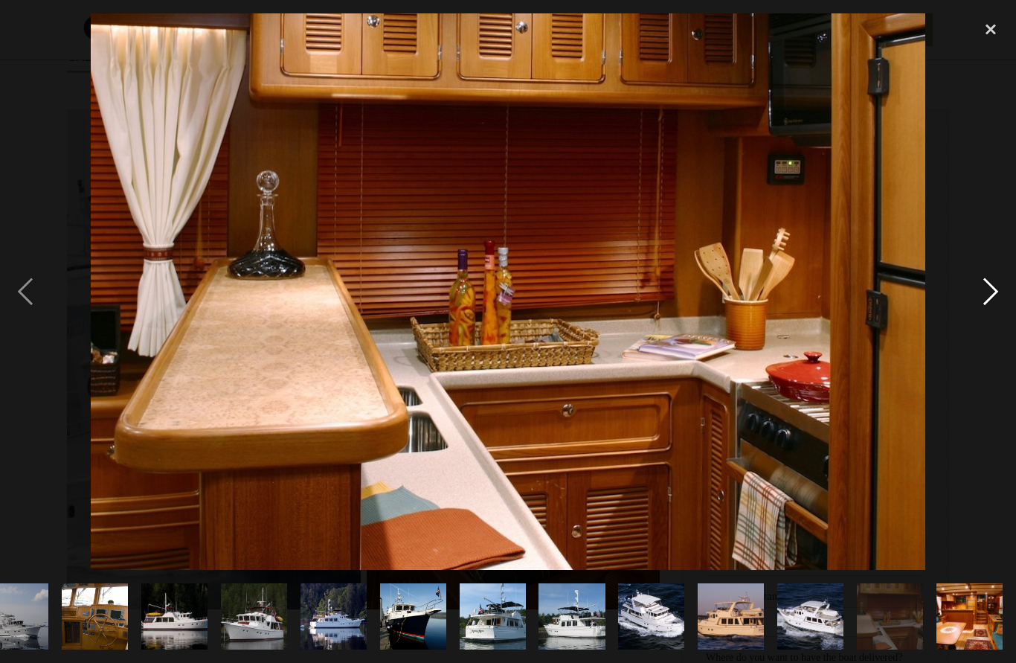
click at [982, 310] on div "next image" at bounding box center [991, 291] width 51 height 556
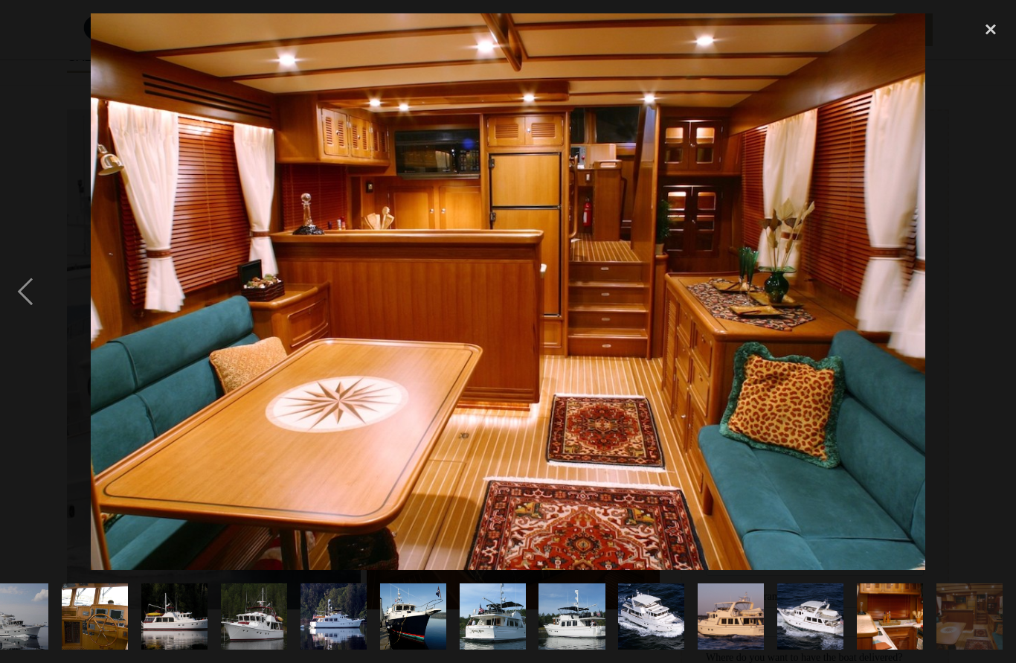
click at [981, 330] on div "next image" at bounding box center [991, 291] width 51 height 556
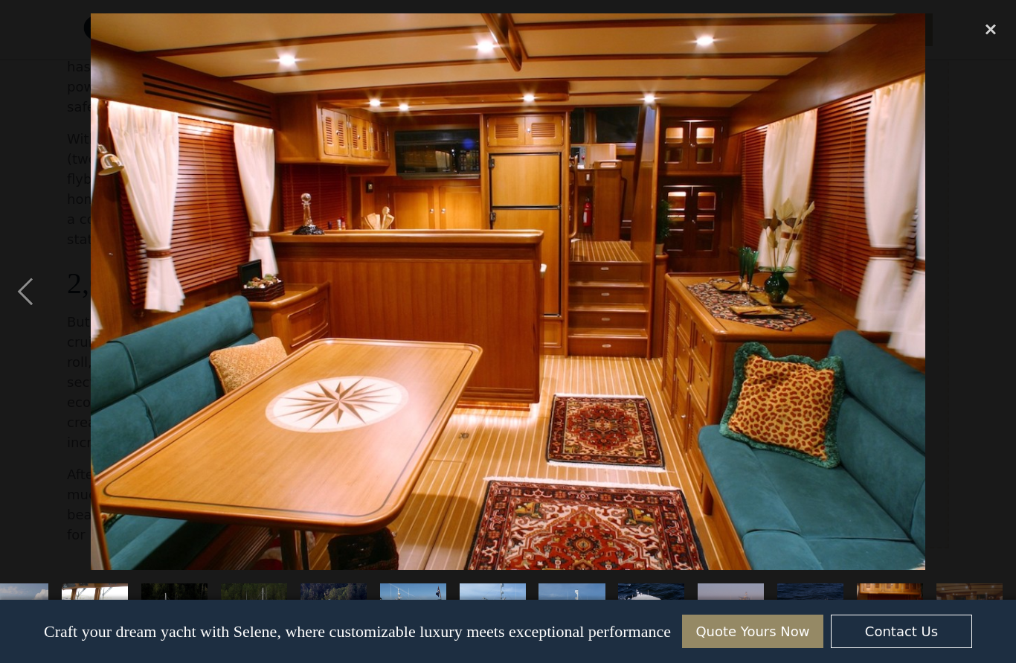
scroll to position [873, 0]
click at [983, 30] on div "close lightbox" at bounding box center [991, 29] width 51 height 33
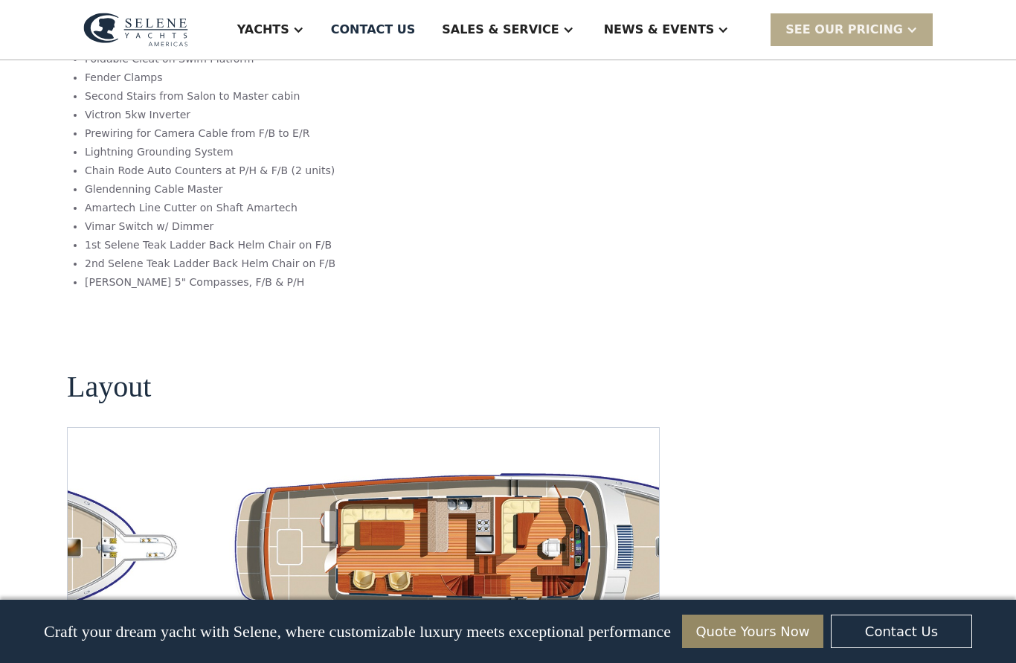
scroll to position [2403, 0]
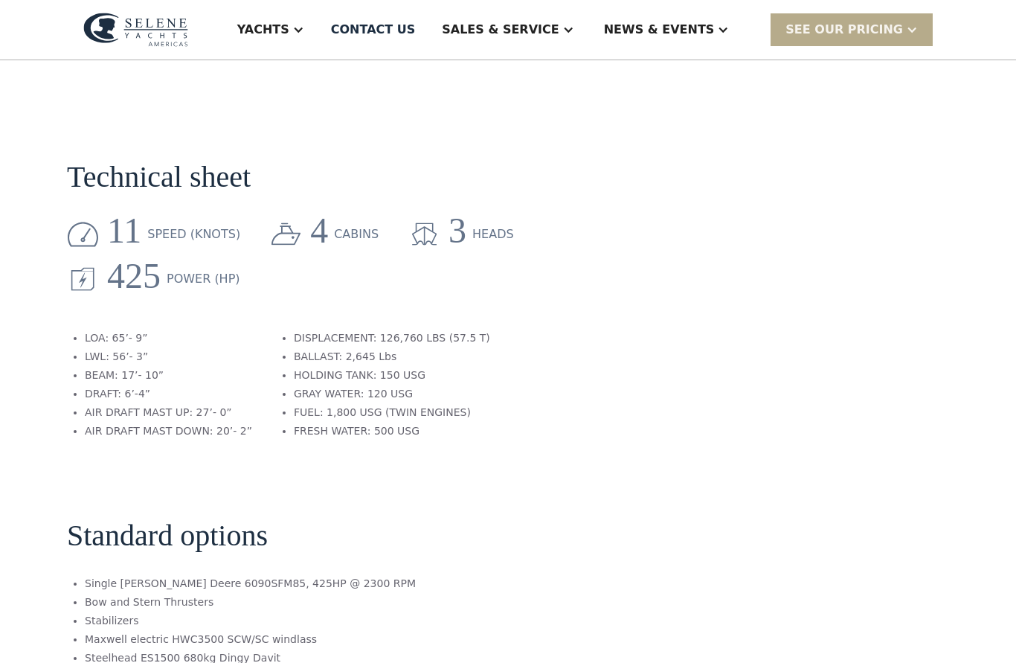
scroll to position [94, 0]
